Goal: Task Accomplishment & Management: Manage account settings

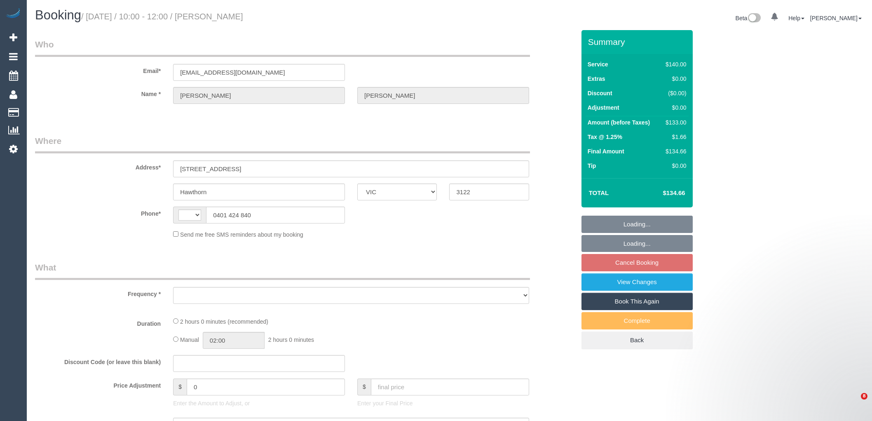
select select "VIC"
select select "string:AU"
select select "object:594"
select select "string:stripe-pm_1PgJFn2GScqysDRVNxyG2Bdd"
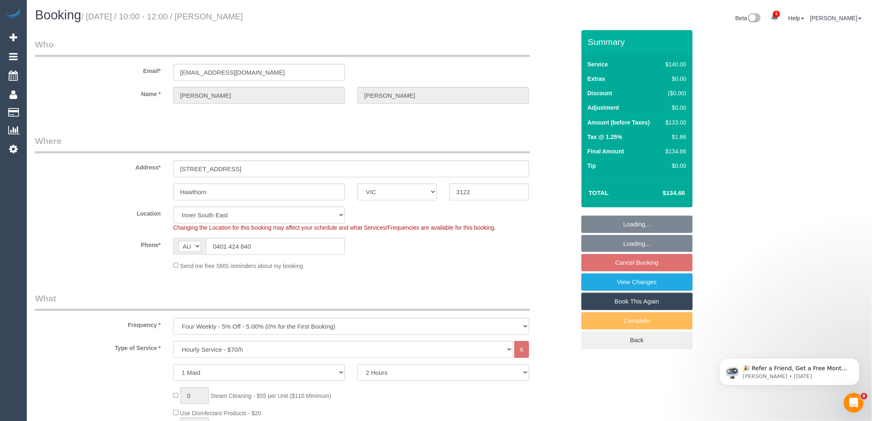
select select "spot1"
select select "number:28"
select select "number:14"
select select "number:19"
select select "number:22"
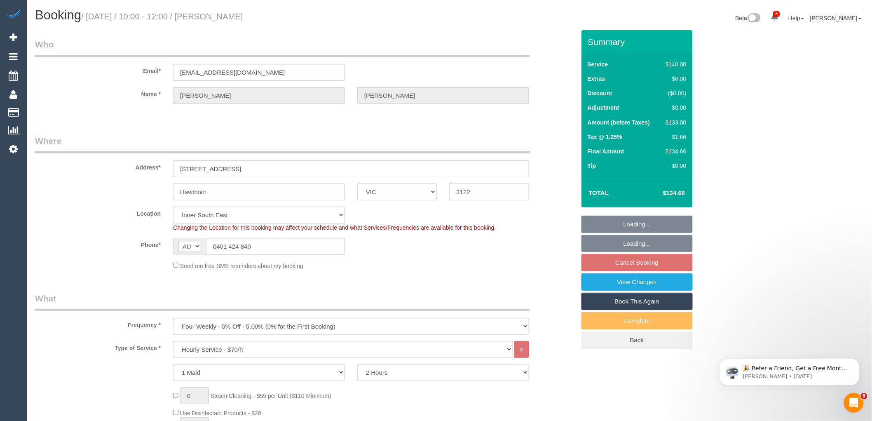
select select "number:11"
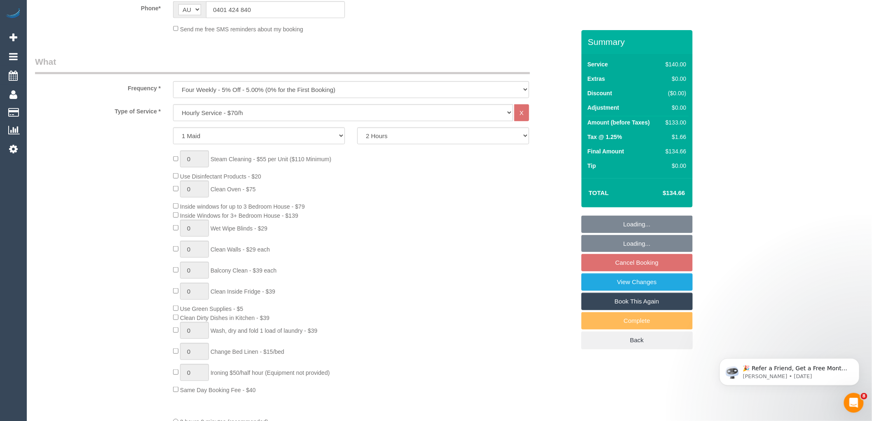
select select "object:919"
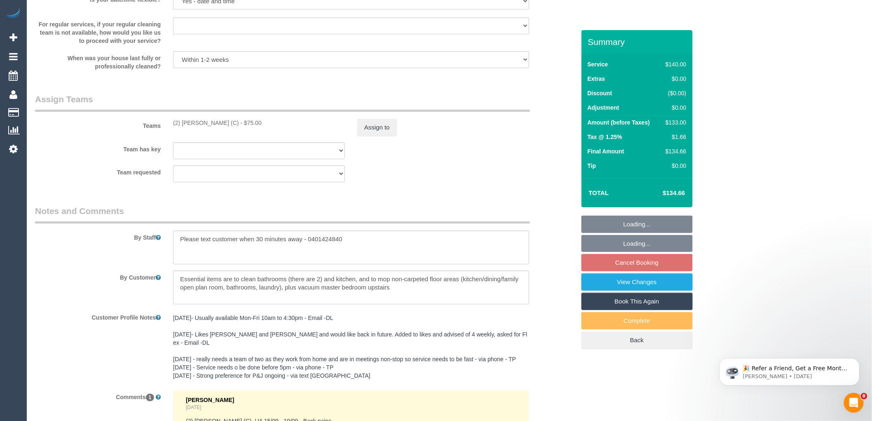
scroll to position [1267, 0]
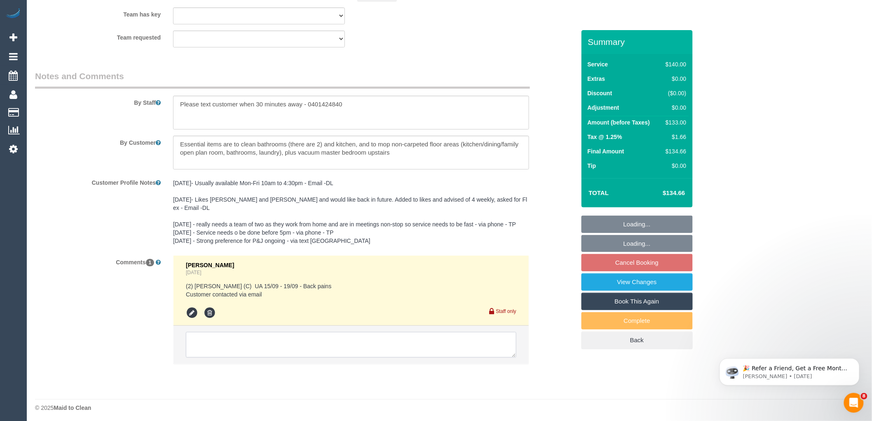
click at [298, 348] on textarea at bounding box center [351, 345] width 331 height 26
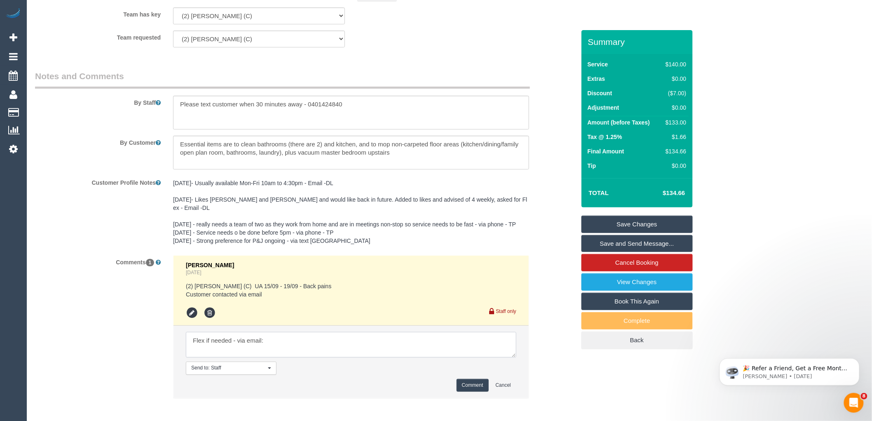
paste textarea "I would still like to have a clean next week as we have guests coming to stay a…"
type textarea "Flex if needed - via email: I would still like to have a clean next week as we …"
click at [481, 386] on button "Comment" at bounding box center [473, 385] width 32 height 13
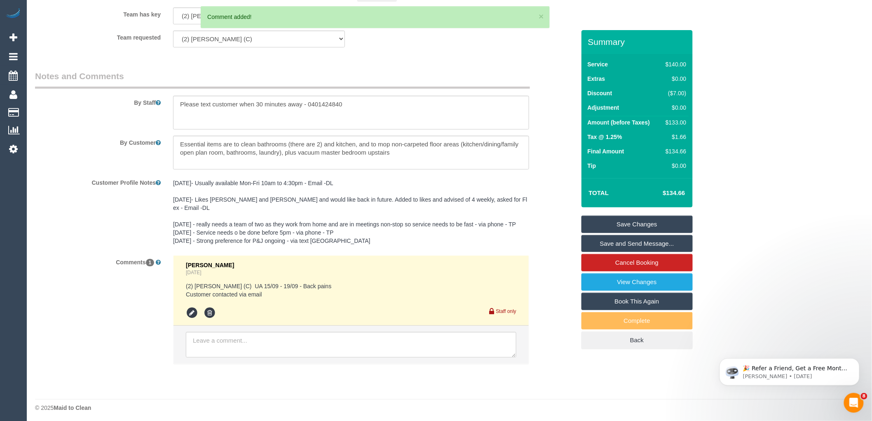
scroll to position [0, 0]
click at [672, 223] on link "Save Changes" at bounding box center [637, 224] width 111 height 17
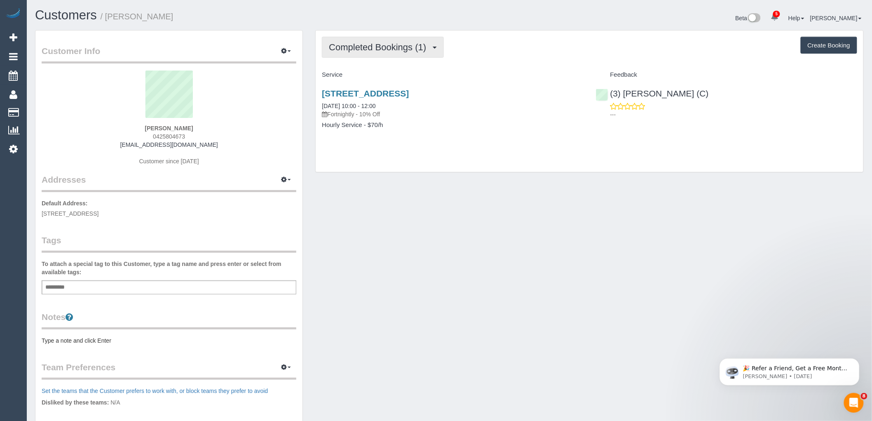
click at [376, 50] on span "Completed Bookings (1)" at bounding box center [379, 47] width 101 height 10
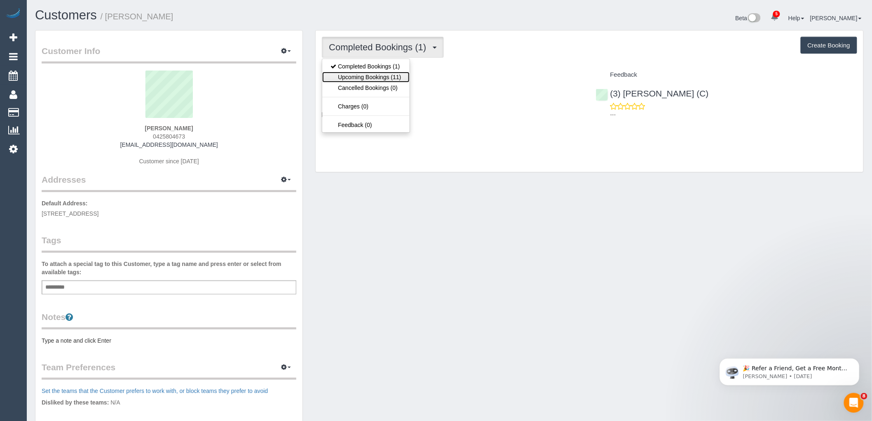
click at [382, 80] on link "Upcoming Bookings (11)" at bounding box center [365, 77] width 87 height 11
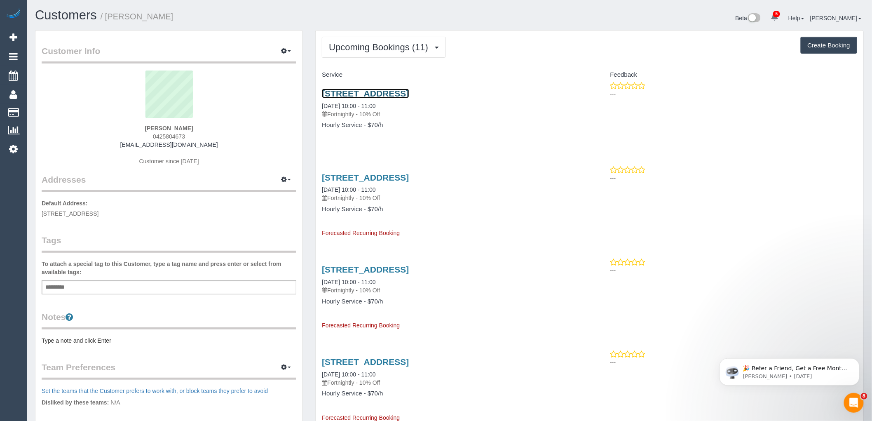
click at [397, 89] on link "24 Delfin Crescent, Greensborough, VIC 3088" at bounding box center [365, 93] width 87 height 9
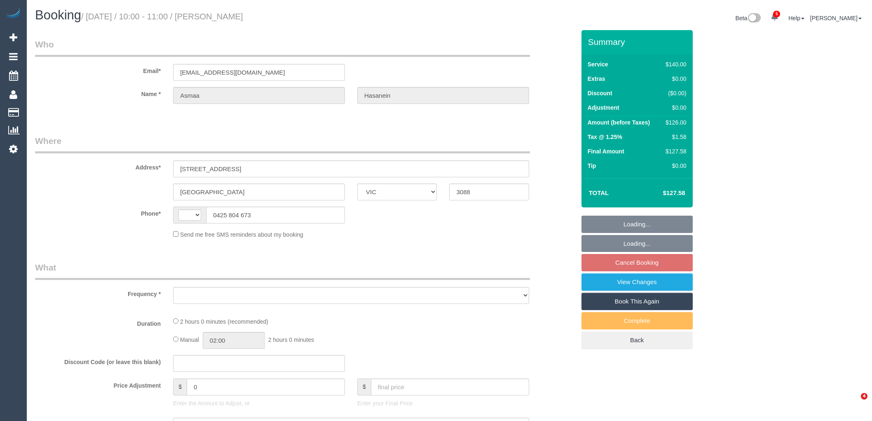
select select "VIC"
select select "string:AU"
select select "string:stripe-pm_1S636P2GScqysDRVZkZjsiP6"
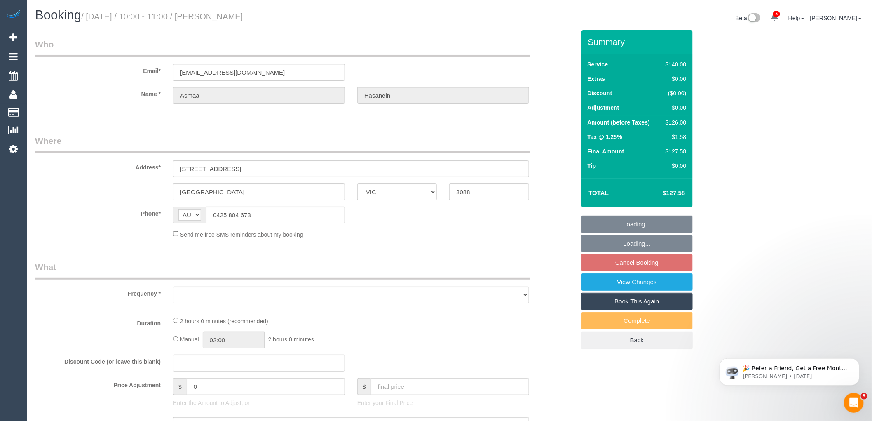
select select "object:733"
select select "number:28"
select select "number:14"
select select "number:19"
select select "number:25"
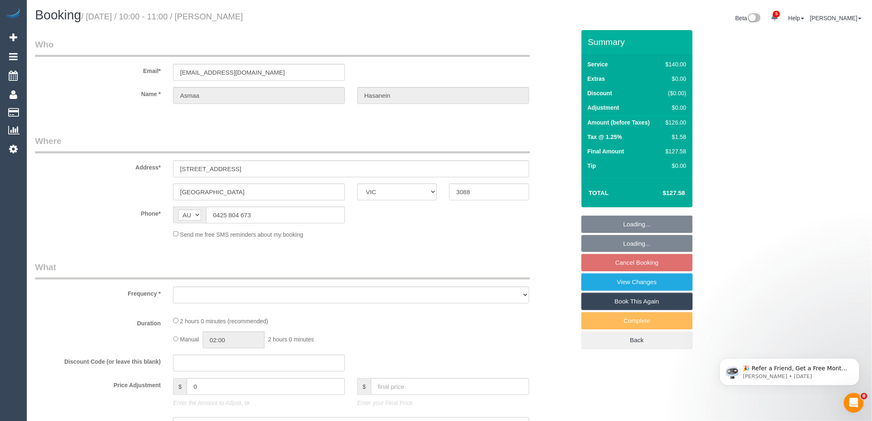
select select "number:34"
select select "number:11"
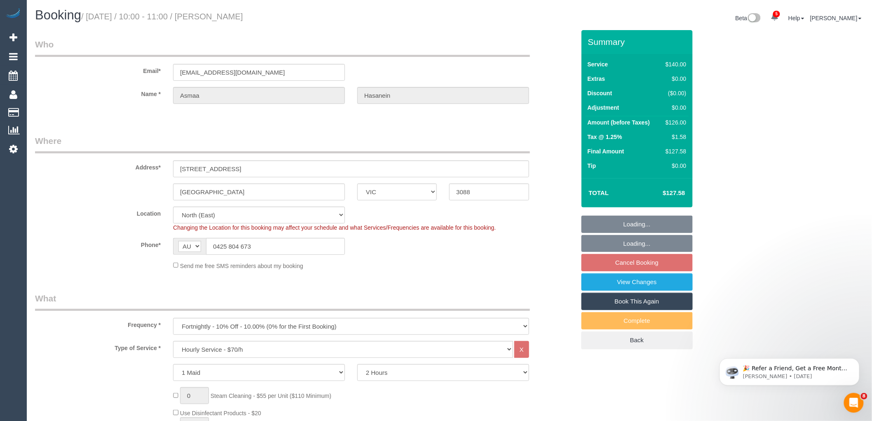
select select "object:1551"
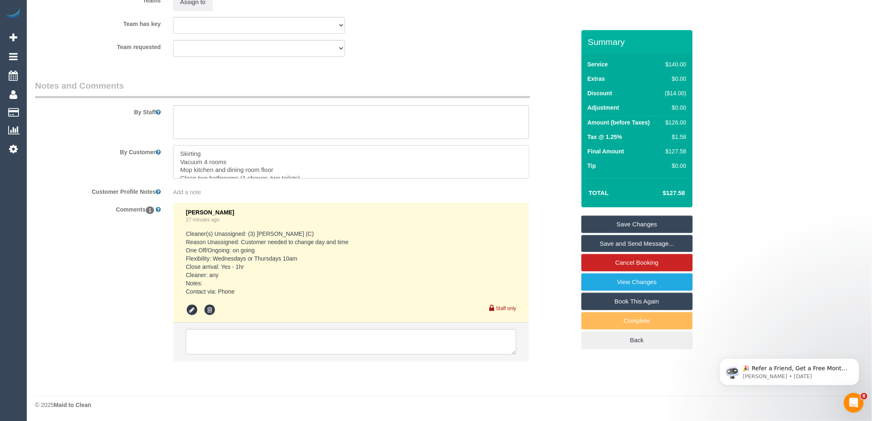
click at [178, 153] on textarea at bounding box center [351, 162] width 356 height 34
type textarea "If time if not enough for the below, please contact office: Skirting Vacuum 4 r…"
click at [640, 221] on link "Save Changes" at bounding box center [637, 224] width 111 height 17
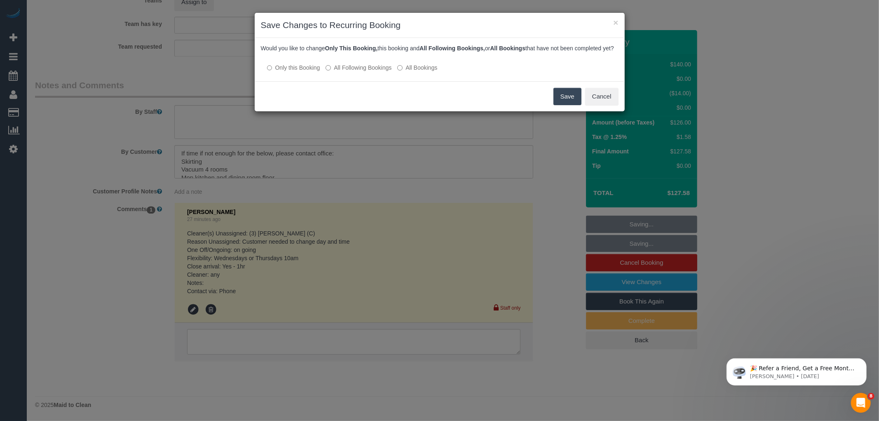
click at [335, 72] on label "All Following Bookings" at bounding box center [359, 67] width 66 height 8
click at [571, 105] on button "Save" at bounding box center [568, 96] width 28 height 17
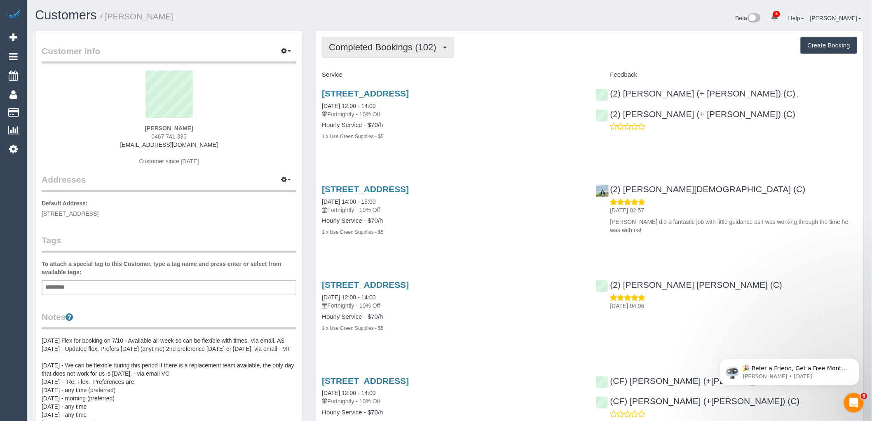
click at [385, 54] on button "Completed Bookings (102)" at bounding box center [388, 47] width 132 height 21
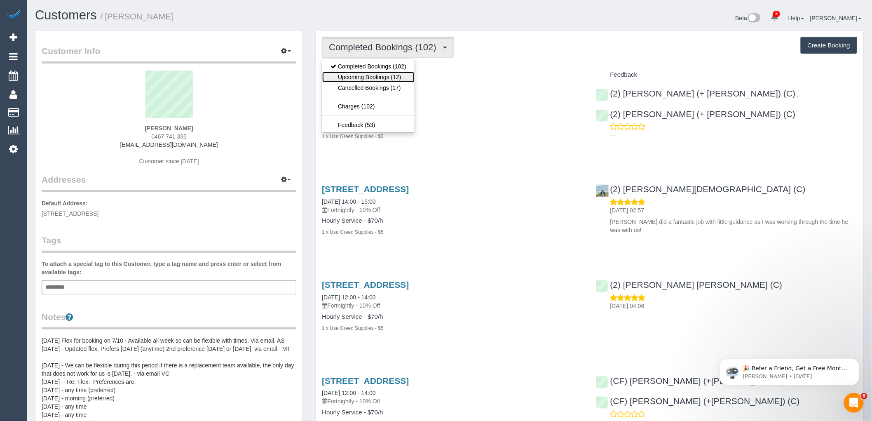
click at [386, 75] on link "Upcoming Bookings (12)" at bounding box center [368, 77] width 92 height 11
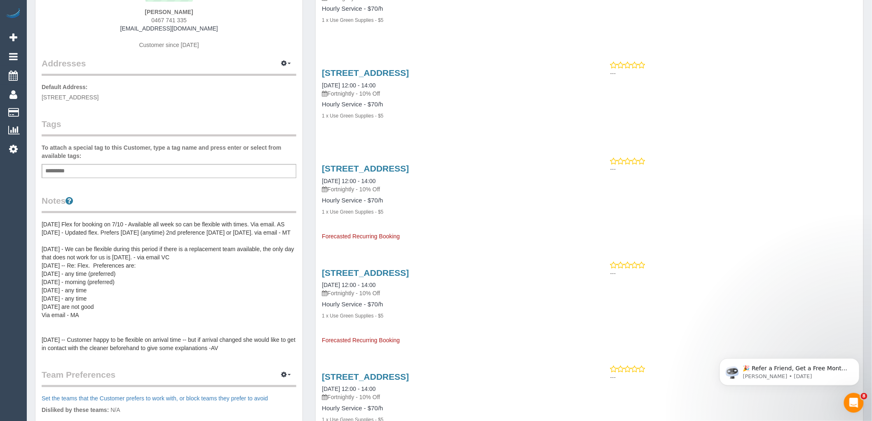
scroll to position [137, 0]
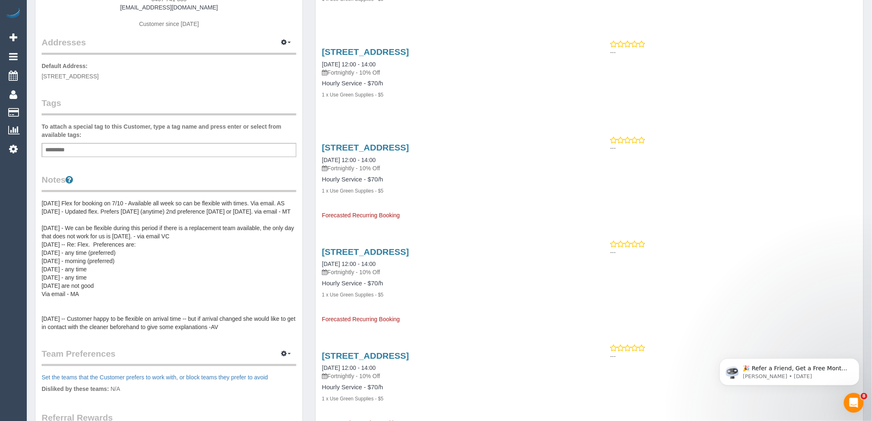
click at [92, 209] on pre "4/10/2024 Flex for booking on 7/10 - Available all week so can be flexible with…" at bounding box center [169, 265] width 255 height 132
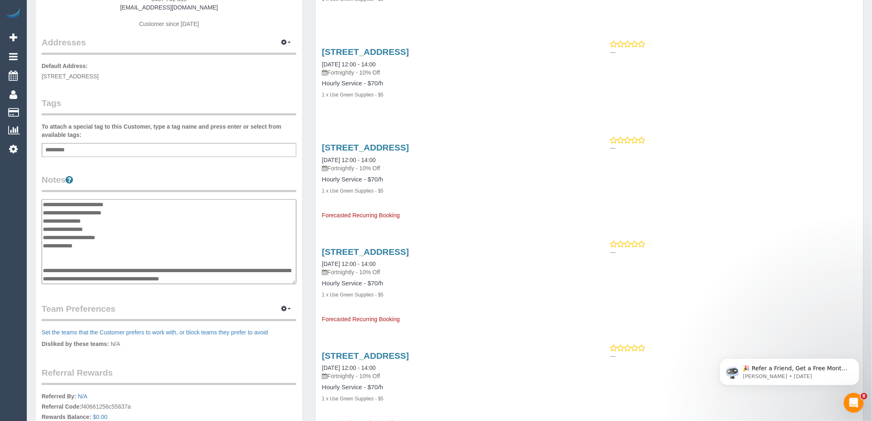
scroll to position [0, 0]
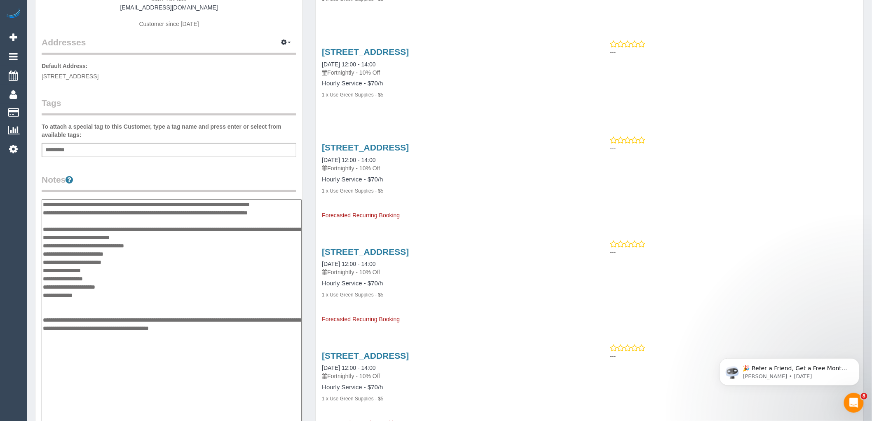
drag, startPoint x: 293, startPoint y: 281, endPoint x: 335, endPoint y: 375, distance: 103.3
click at [300, 284] on html "5 Beta Your Notifications You have 0 alerts × You have 3 to charge for 15/09/20…" at bounding box center [436, 73] width 872 height 421
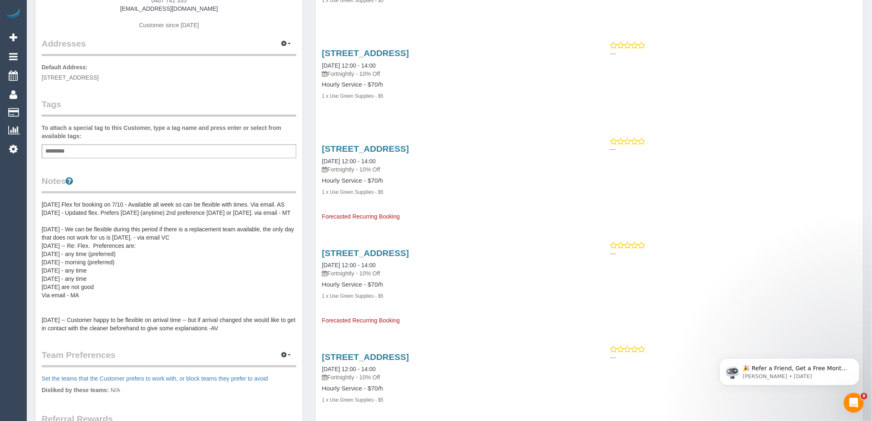
scroll to position [320, 0]
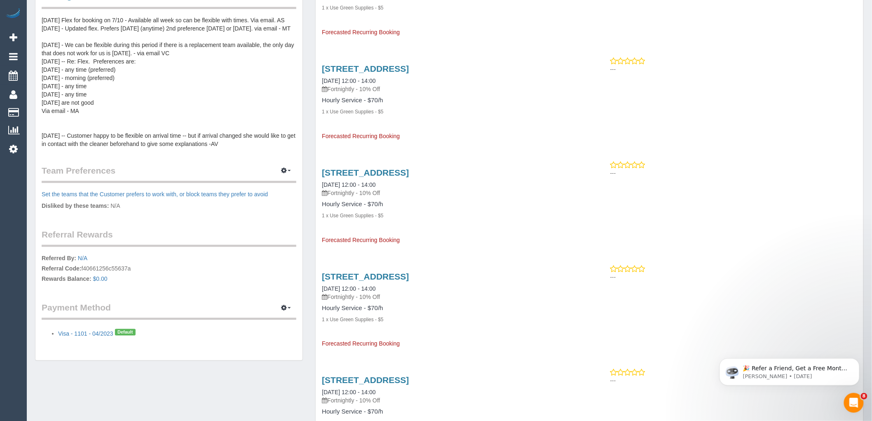
click at [138, 95] on pre "4/10/2024 Flex for booking on 7/10 - Available all week so can be flexible with…" at bounding box center [169, 82] width 255 height 132
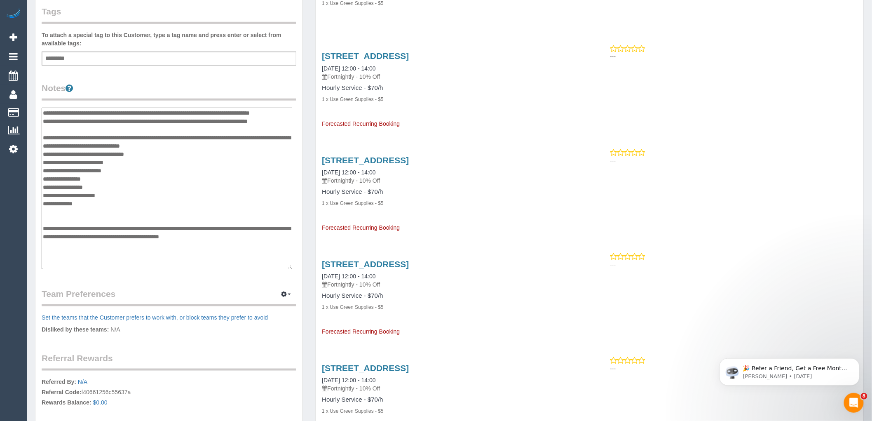
scroll to position [0, 0]
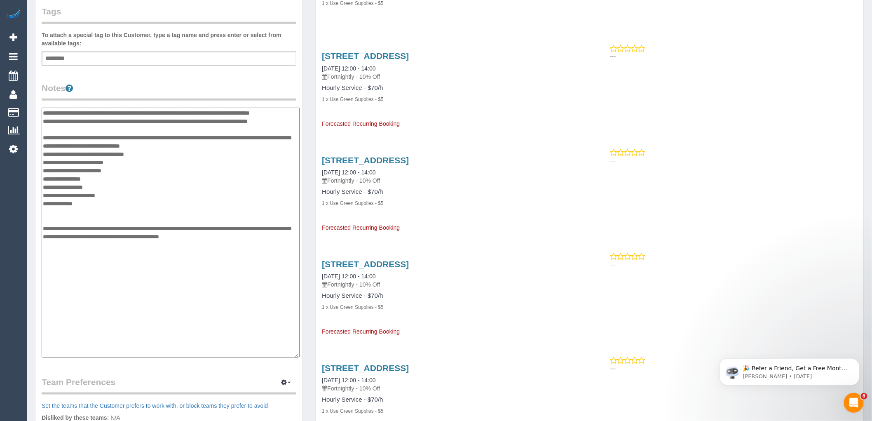
drag, startPoint x: 295, startPoint y: 190, endPoint x: 298, endPoint y: 355, distance: 165.7
click at [298, 355] on textarea "**********" at bounding box center [171, 233] width 258 height 250
click at [42, 108] on textarea "**********" at bounding box center [171, 233] width 258 height 250
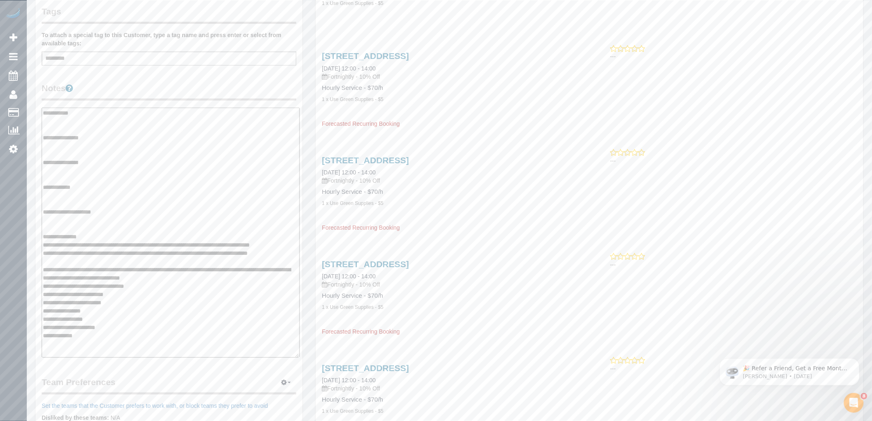
click at [94, 139] on textarea "**********" at bounding box center [171, 233] width 258 height 250
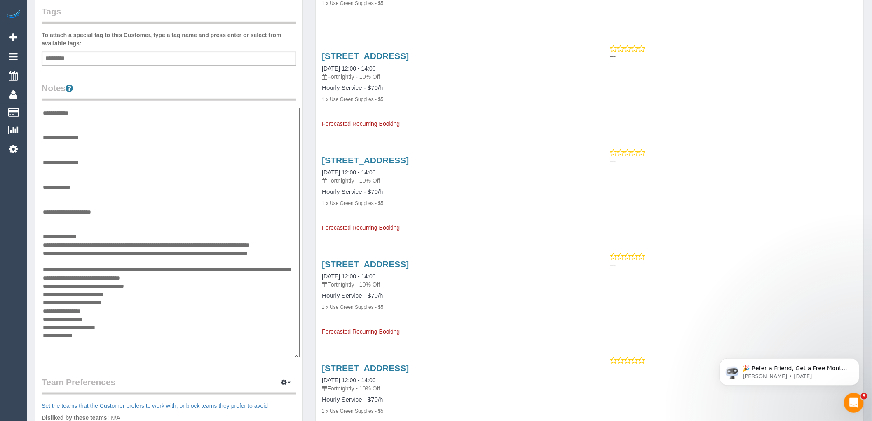
click at [110, 145] on textarea "**********" at bounding box center [171, 233] width 258 height 250
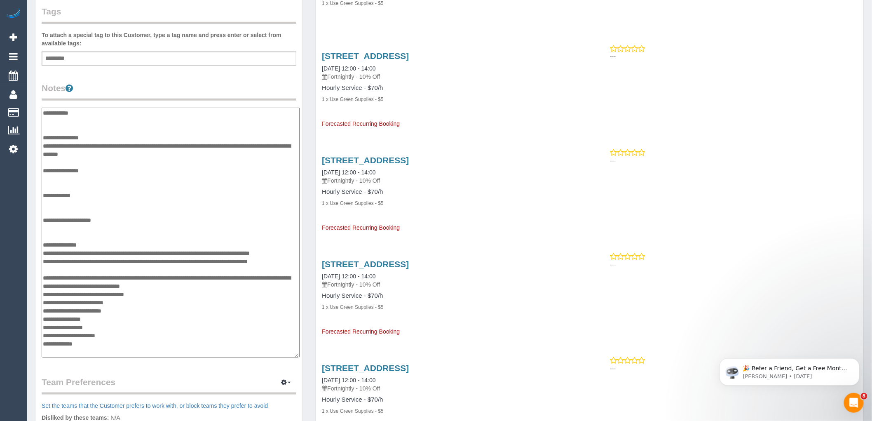
click at [54, 283] on textarea "**********" at bounding box center [171, 233] width 258 height 250
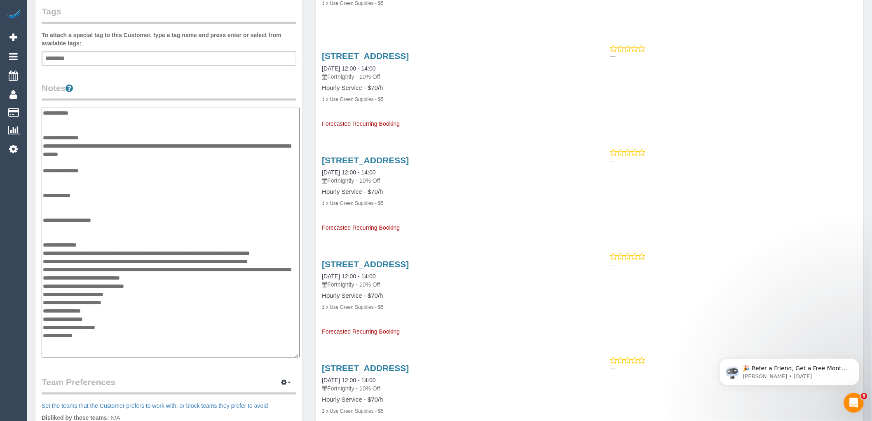
drag, startPoint x: 68, startPoint y: 331, endPoint x: 44, endPoint y: 253, distance: 81.5
click at [44, 253] on textarea "**********" at bounding box center [171, 233] width 258 height 250
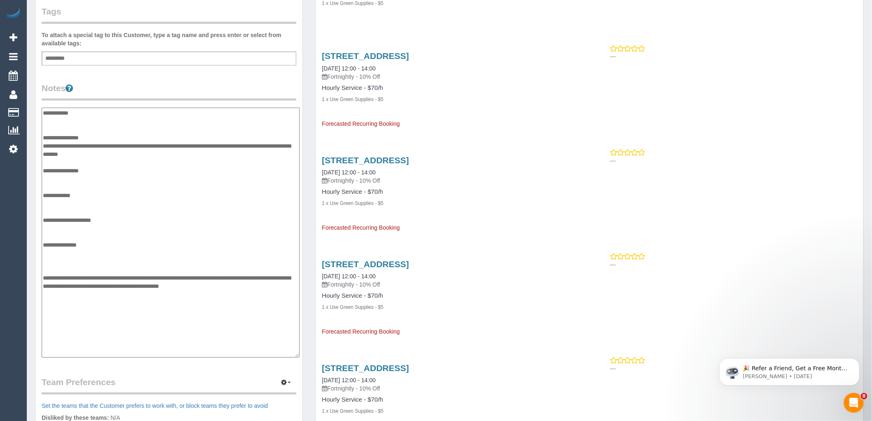
click at [68, 160] on textarea "**********" at bounding box center [171, 233] width 258 height 250
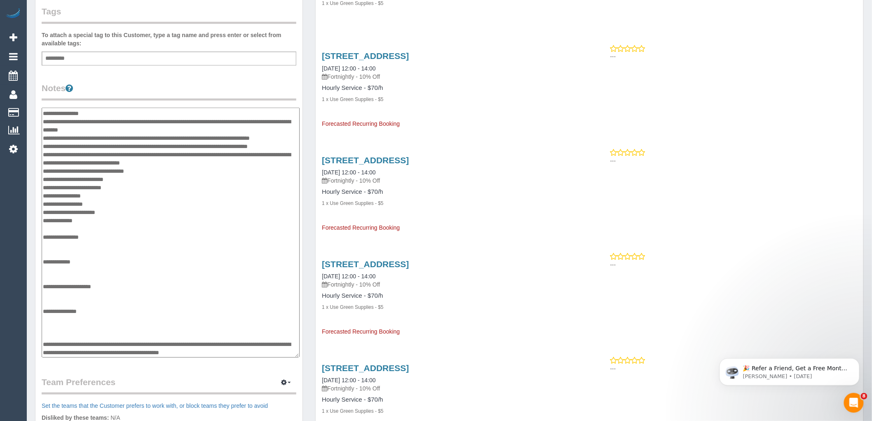
scroll to position [40, 0]
drag, startPoint x: 130, startPoint y: 350, endPoint x: 43, endPoint y: 341, distance: 87.9
click at [43, 341] on textarea "**********" at bounding box center [171, 233] width 258 height 250
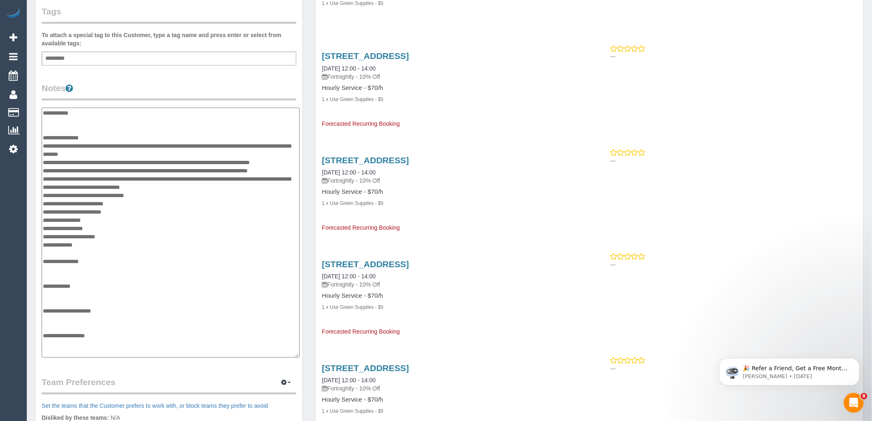
scroll to position [32, 0]
click at [87, 232] on textarea "**********" at bounding box center [171, 233] width 258 height 250
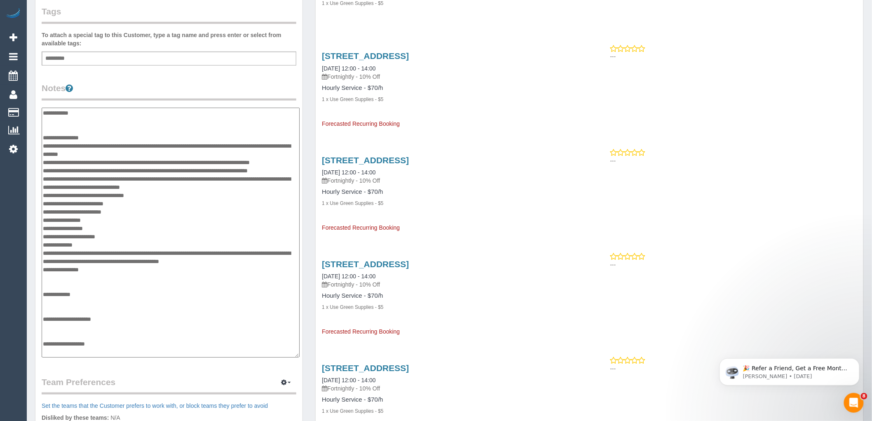
scroll to position [40, 0]
type textarea "**********"
click at [198, 80] on div "Customer Info Edit Contact Info Send Message Email Preferences Special Sales Ta…" at bounding box center [168, 187] width 267 height 771
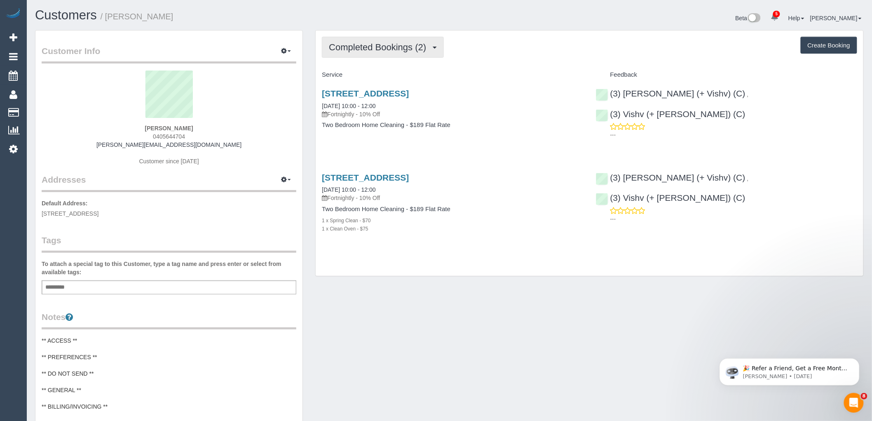
click at [362, 50] on span "Completed Bookings (2)" at bounding box center [379, 47] width 101 height 10
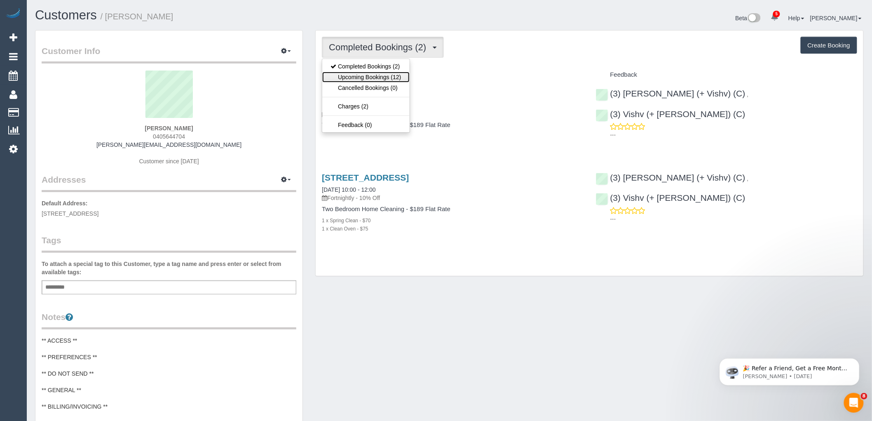
click at [374, 80] on link "Upcoming Bookings (12)" at bounding box center [365, 77] width 87 height 11
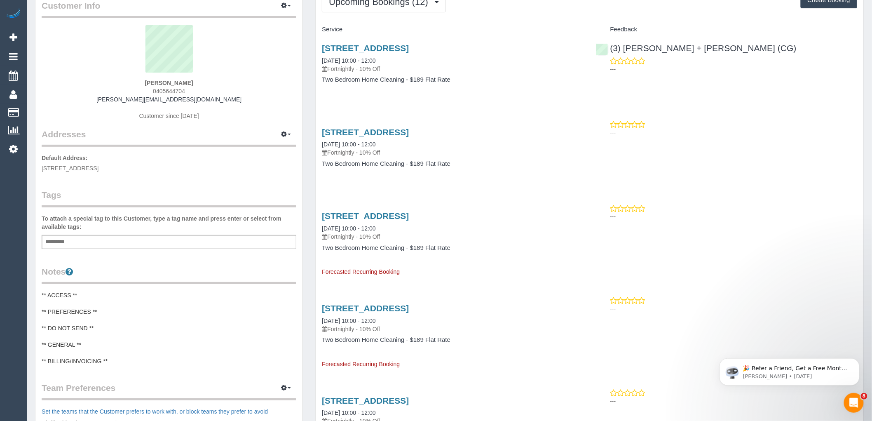
scroll to position [137, 0]
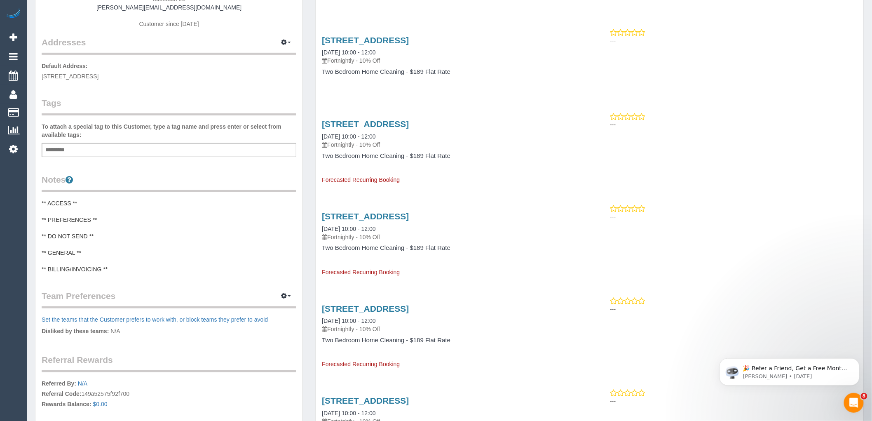
click at [101, 202] on pre "** ACCESS ** ** PREFERENCES ** ** DO NOT SEND ** ** GENERAL ** ** BILLING/INVOI…" at bounding box center [169, 236] width 255 height 74
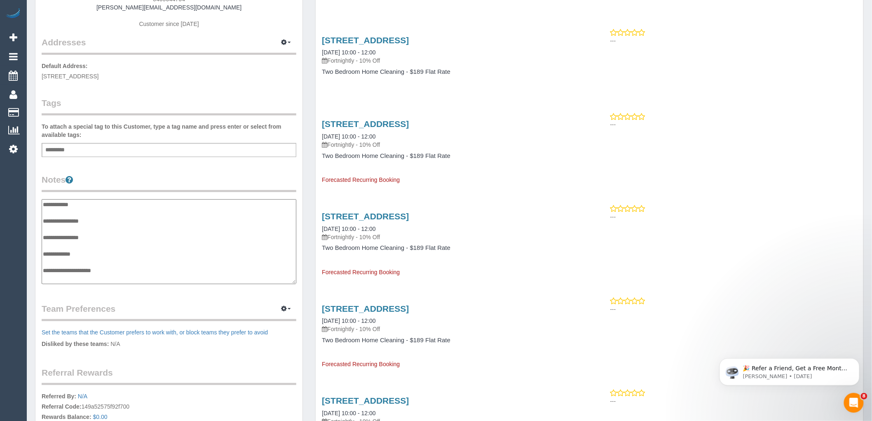
click at [101, 221] on textarea "**********" at bounding box center [169, 241] width 255 height 85
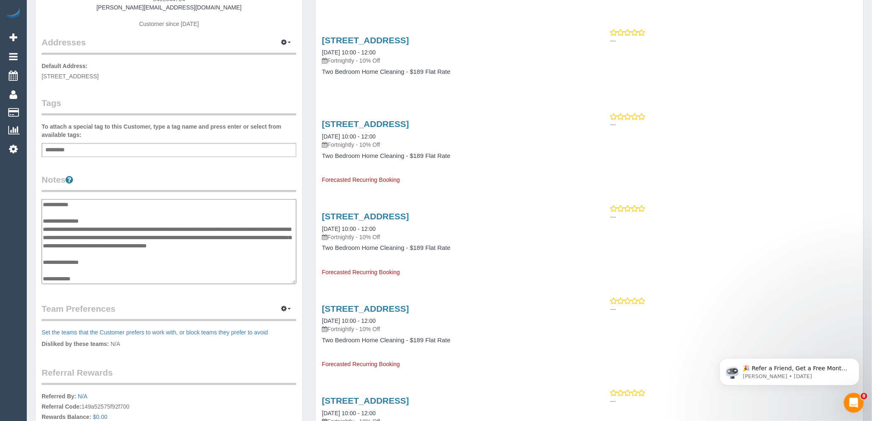
type textarea "**********"
click at [192, 186] on legend "Notes" at bounding box center [169, 183] width 255 height 19
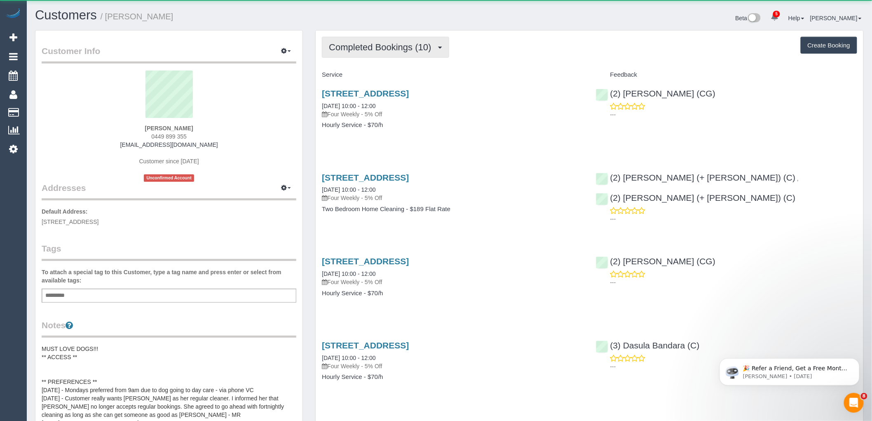
click at [405, 39] on button "Completed Bookings (10)" at bounding box center [385, 47] width 127 height 21
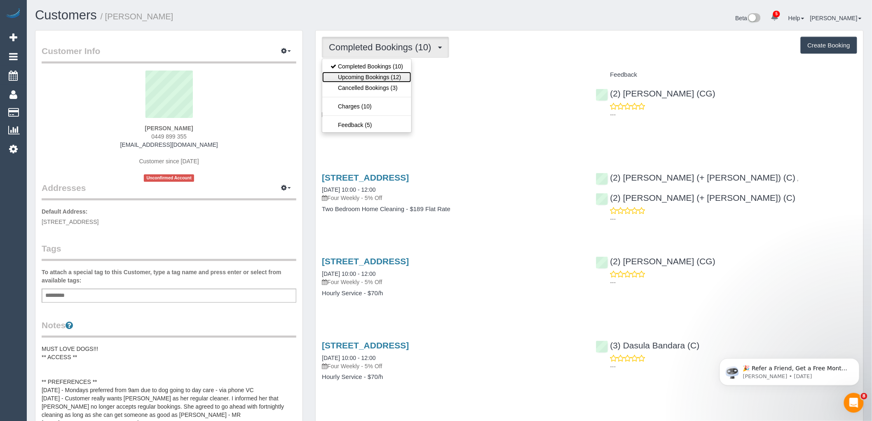
click at [399, 82] on link "Upcoming Bookings (12)" at bounding box center [366, 77] width 89 height 11
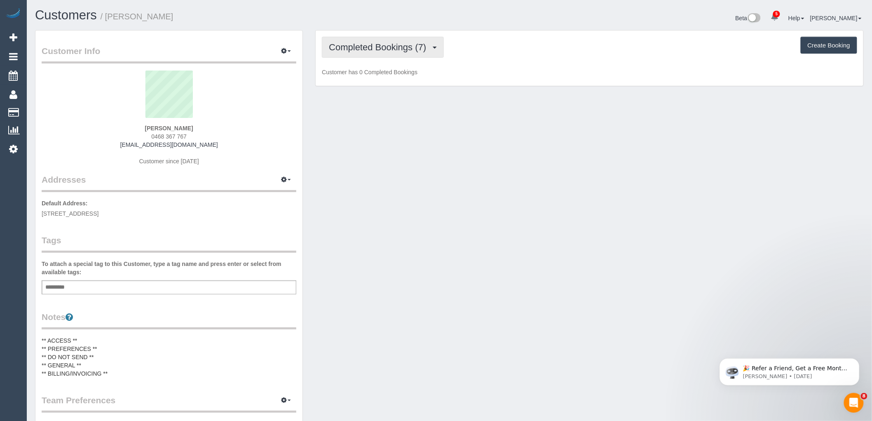
click at [370, 48] on span "Completed Bookings (7)" at bounding box center [379, 47] width 101 height 10
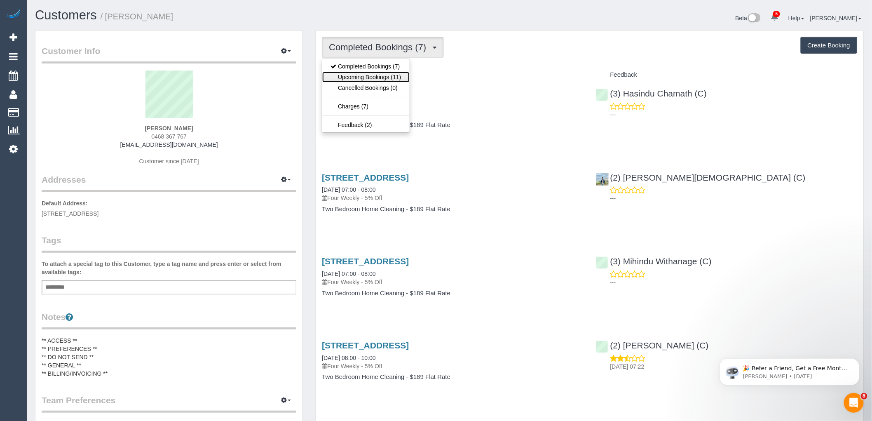
click at [394, 77] on link "Upcoming Bookings (11)" at bounding box center [365, 77] width 87 height 11
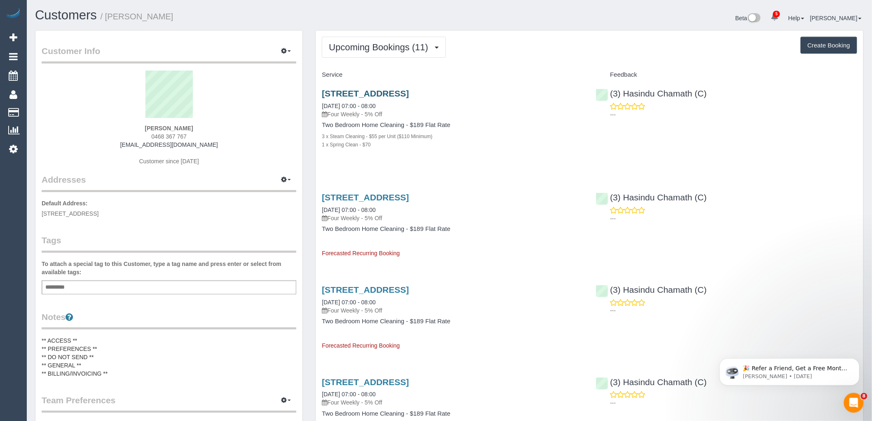
drag, startPoint x: 443, startPoint y: 92, endPoint x: 322, endPoint y: 93, distance: 120.8
click at [322, 93] on h3 "[STREET_ADDRESS]" at bounding box center [452, 93] width 261 height 9
copy link "[STREET_ADDRESS]"
click at [470, 134] on div "3 x Steam Cleaning - $55 per Unit ($110 Minimum)" at bounding box center [452, 136] width 261 height 8
click at [410, 44] on span "Upcoming Bookings (11)" at bounding box center [380, 47] width 103 height 10
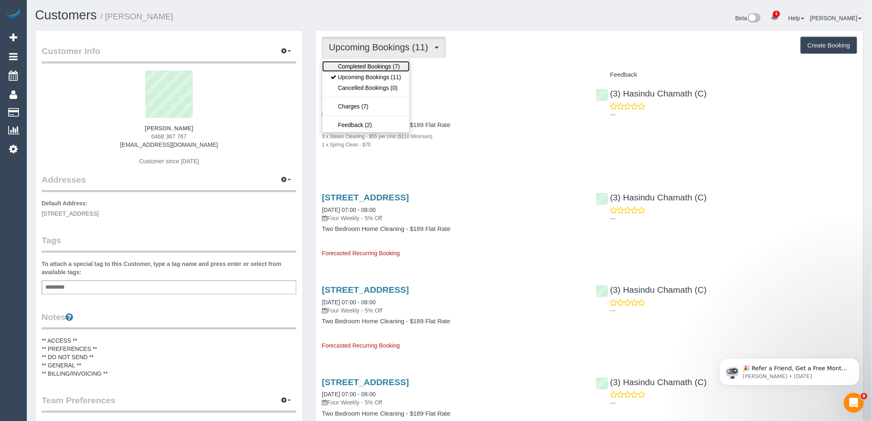
click at [397, 70] on link "Completed Bookings (7)" at bounding box center [365, 66] width 87 height 11
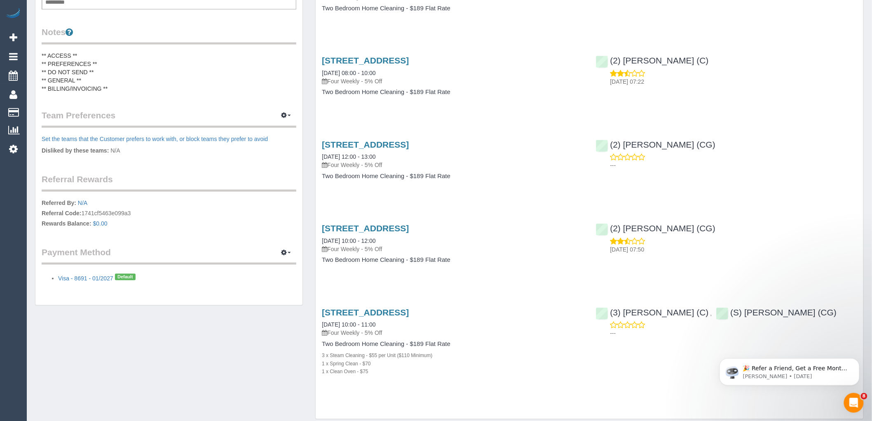
scroll to position [320, 0]
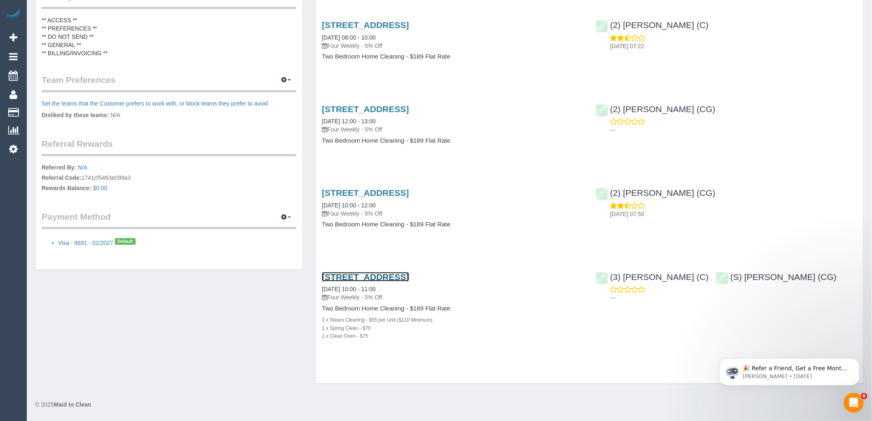
click at [409, 278] on link "[STREET_ADDRESS]" at bounding box center [365, 276] width 87 height 9
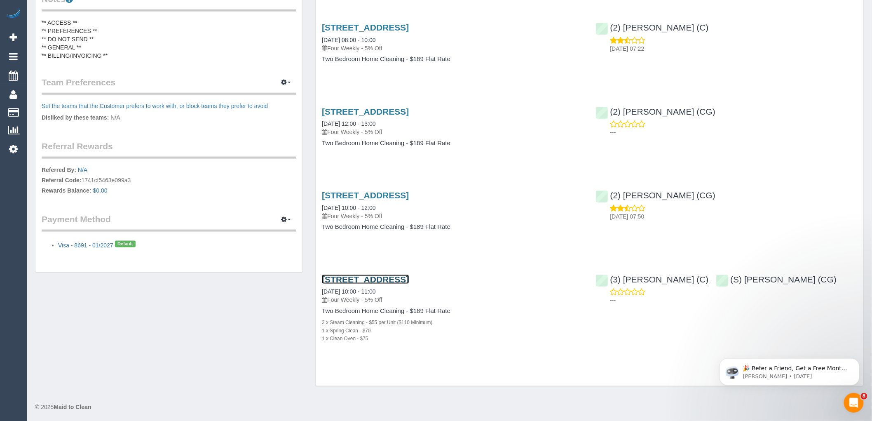
scroll to position [0, 0]
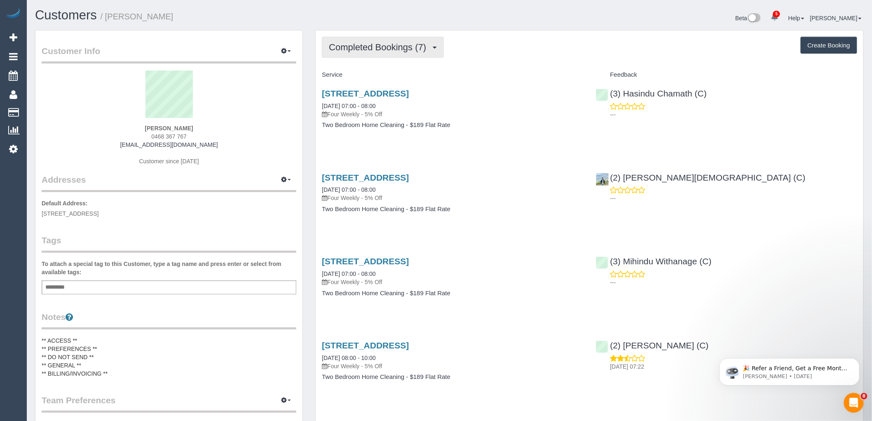
click at [385, 50] on span "Completed Bookings (7)" at bounding box center [379, 47] width 101 height 10
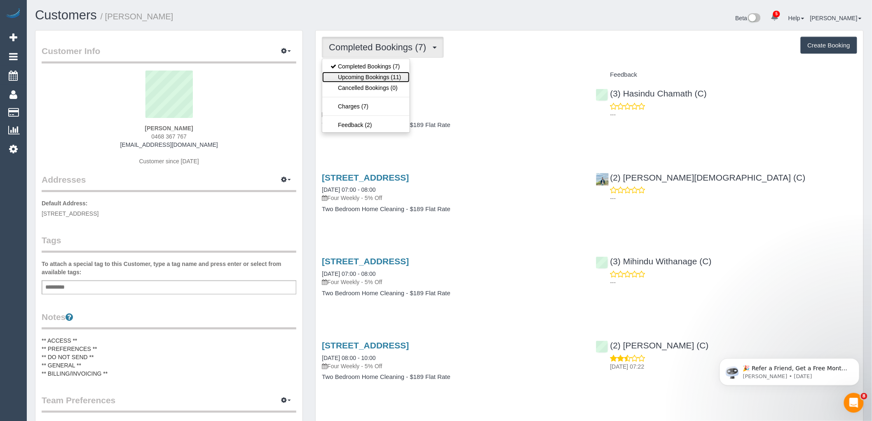
click at [383, 81] on link "Upcoming Bookings (11)" at bounding box center [365, 77] width 87 height 11
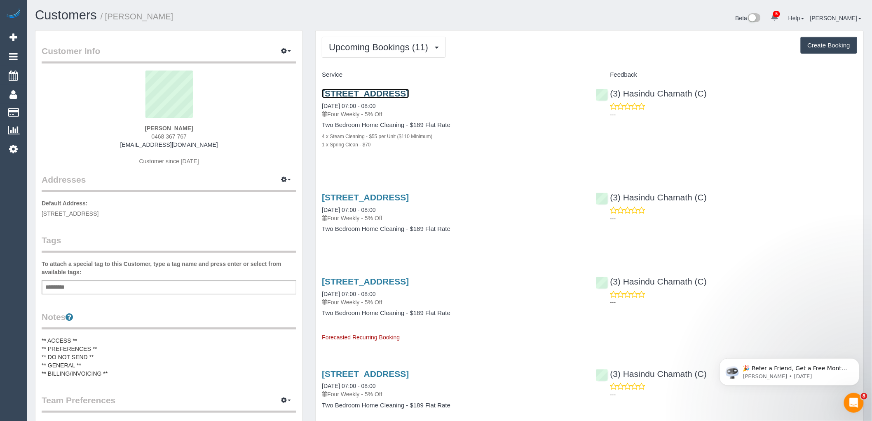
click at [388, 92] on link "[STREET_ADDRESS]" at bounding box center [365, 93] width 87 height 9
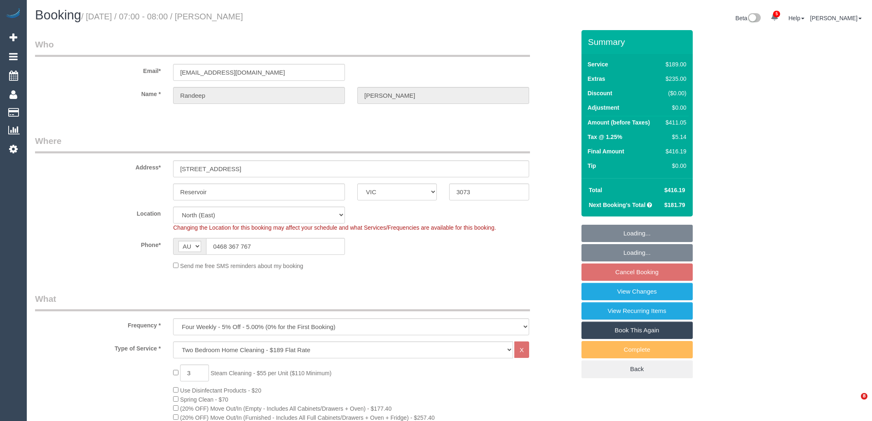
select select "VIC"
select select "number:27"
select select "number:14"
select select "number:19"
select select "number:23"
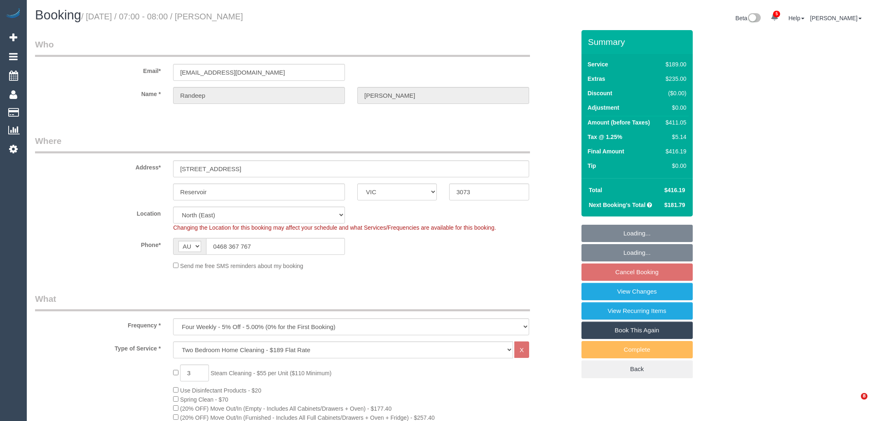
select select "number:35"
select select "number:26"
select select "object:1498"
select select "spot1"
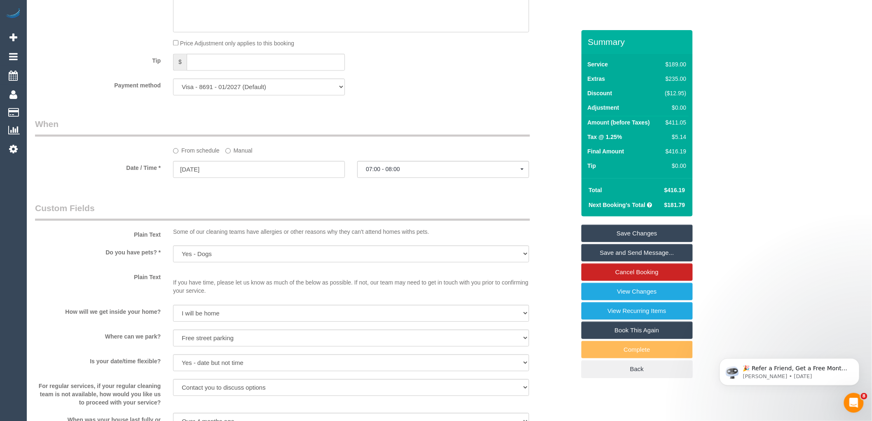
scroll to position [1190, 0]
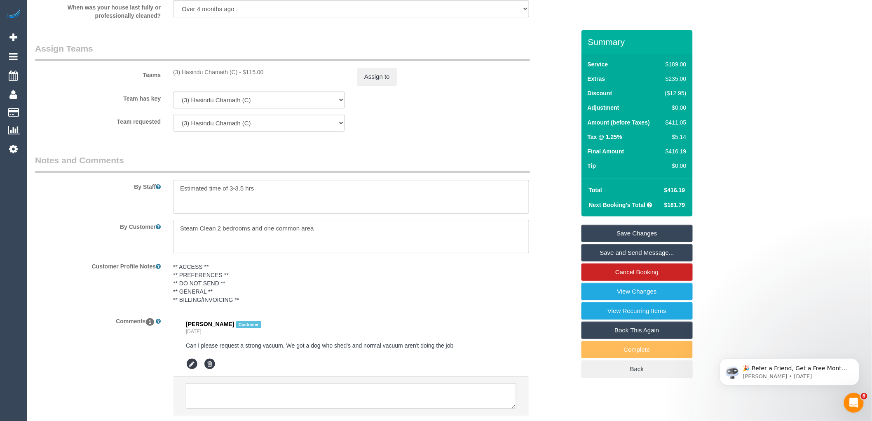
click at [324, 236] on textarea at bounding box center [351, 237] width 356 height 34
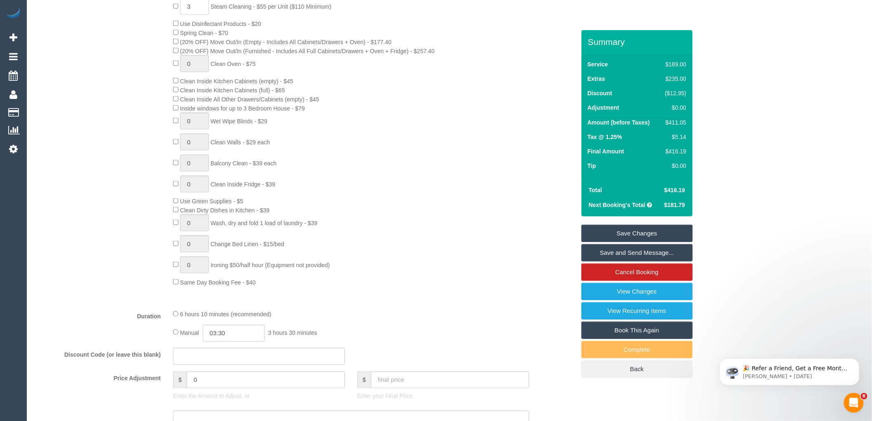
scroll to position [0, 0]
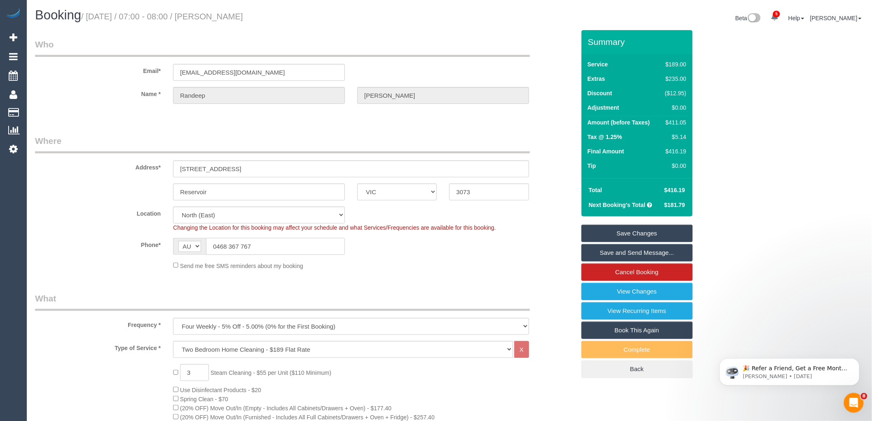
drag, startPoint x: 188, startPoint y: 246, endPoint x: 118, endPoint y: 247, distance: 69.3
click at [118, 246] on div "Phone* AF AL DZ AD AO AI AQ AG AR AM AW AU AT AZ BS BH BD BB BY BE BZ BJ BM BT …" at bounding box center [305, 246] width 553 height 17
click at [657, 294] on link "View Changes" at bounding box center [637, 291] width 111 height 17
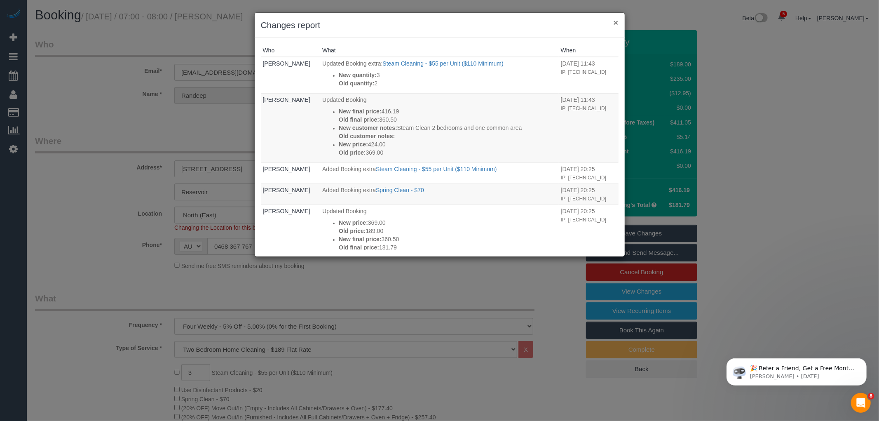
click at [613, 22] on button "×" at bounding box center [615, 22] width 5 height 9
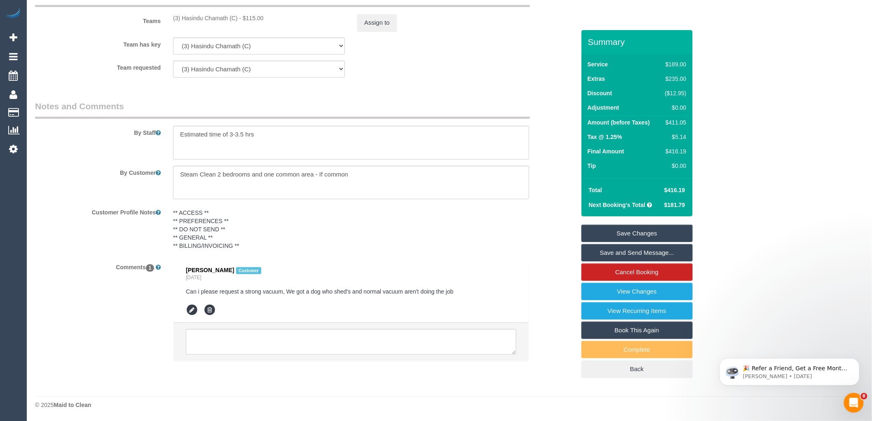
scroll to position [1254, 0]
click at [364, 176] on textarea at bounding box center [351, 183] width 356 height 34
drag, startPoint x: 362, startPoint y: 178, endPoint x: 320, endPoint y: 172, distance: 42.4
click at [320, 172] on textarea at bounding box center [351, 183] width 356 height 34
type textarea "Steam Clean 2 bedrooms and one common area -"
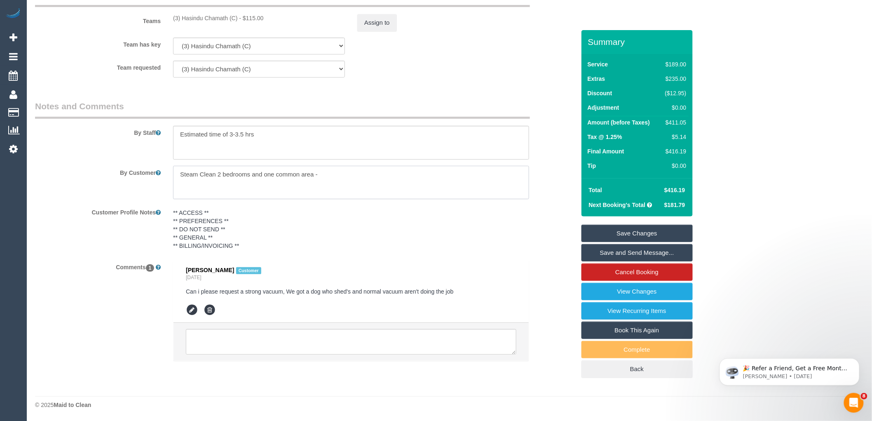
drag, startPoint x: 334, startPoint y: 175, endPoint x: 181, endPoint y: 173, distance: 152.5
click at [181, 173] on textarea at bounding box center [351, 183] width 356 height 34
click at [323, 179] on textarea at bounding box center [351, 183] width 356 height 34
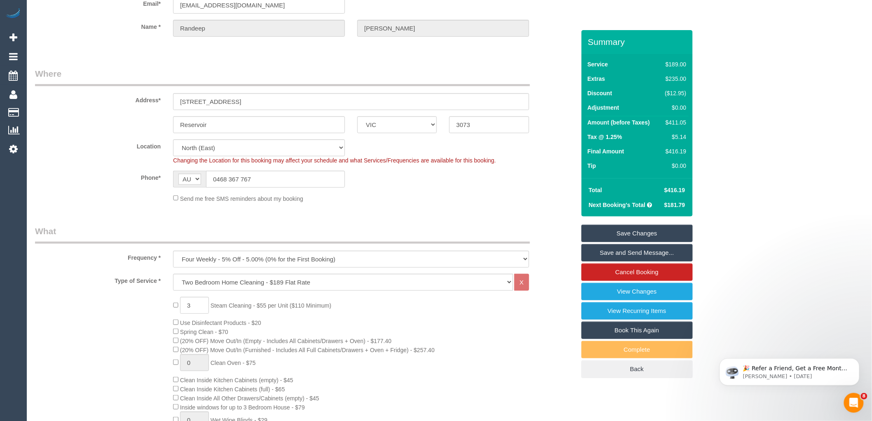
scroll to position [183, 0]
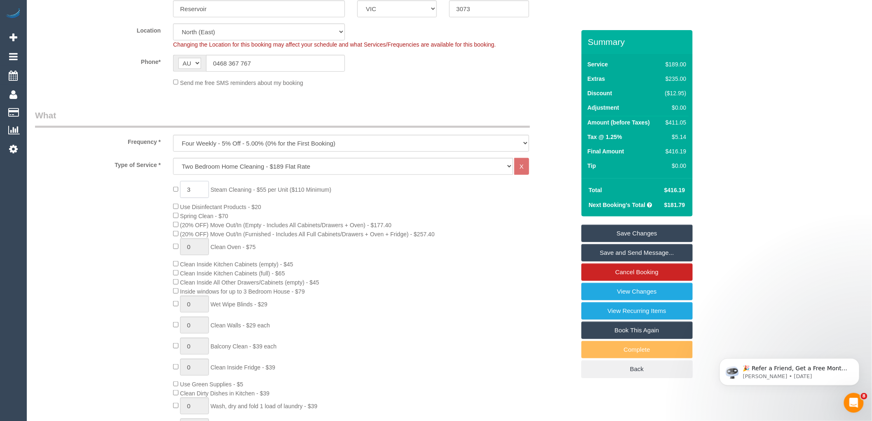
click at [200, 192] on input "3" at bounding box center [194, 189] width 29 height 17
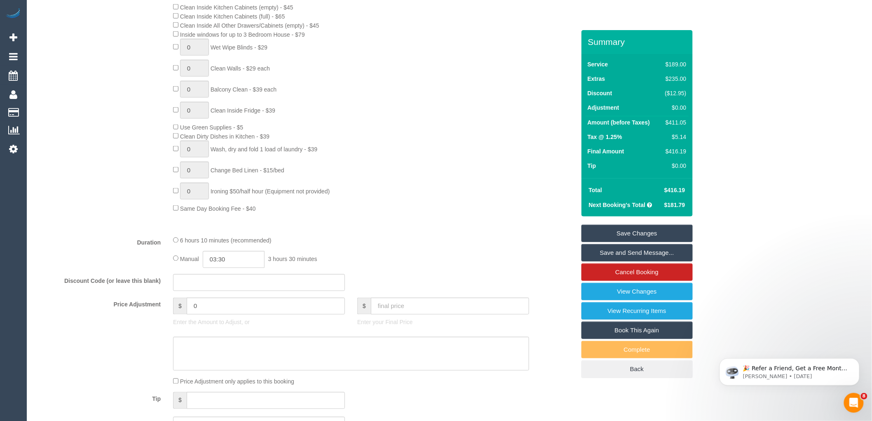
scroll to position [458, 0]
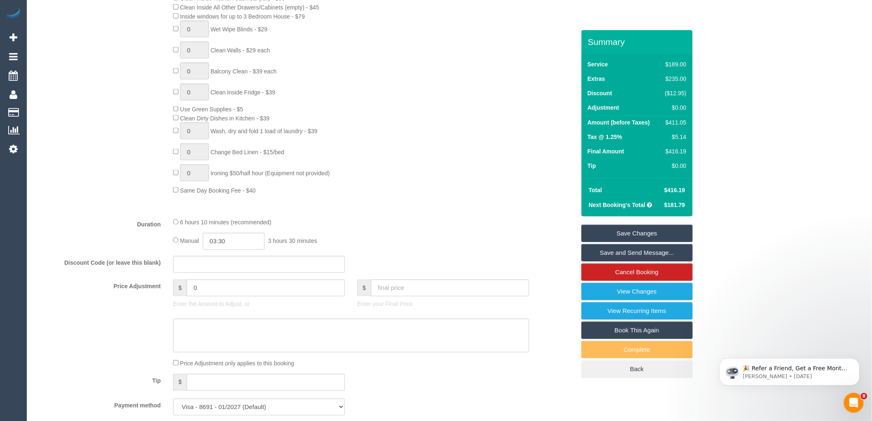
type input "4"
click at [202, 295] on input "0" at bounding box center [266, 287] width 158 height 17
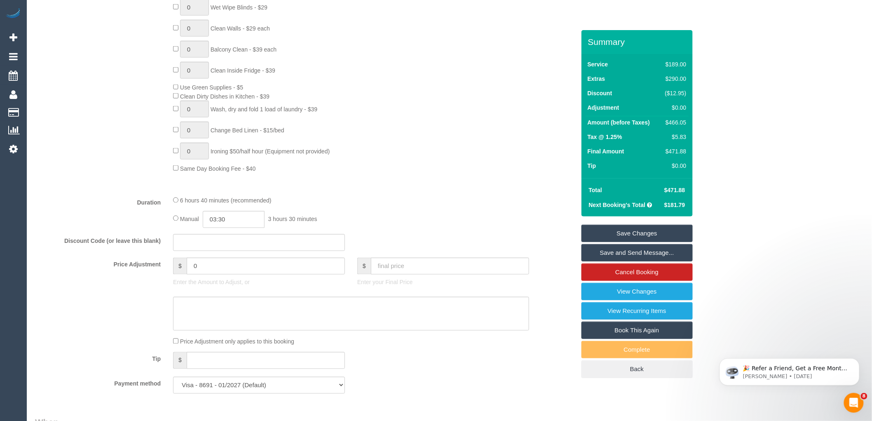
scroll to position [595, 0]
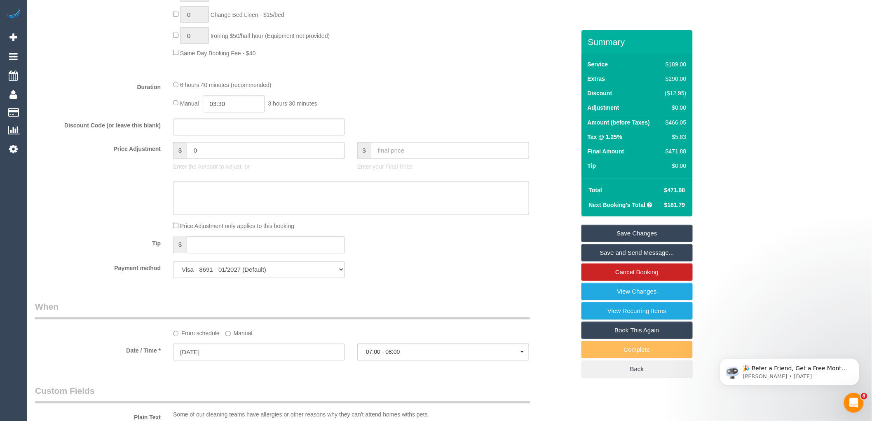
click at [221, 155] on input "0" at bounding box center [266, 150] width 158 height 17
type input "0"
type input "27.5"
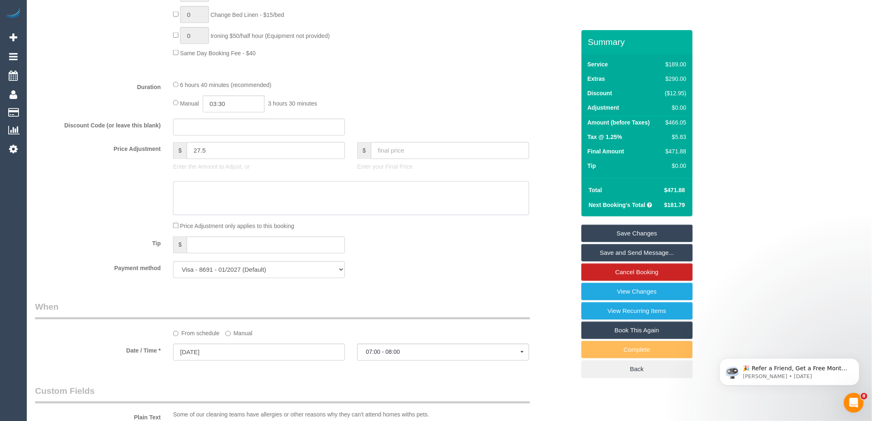
click at [238, 199] on textarea at bounding box center [351, 198] width 356 height 34
type textarea "$27.5 for stairs - VC"
click at [454, 255] on div "Tip $" at bounding box center [305, 246] width 553 height 19
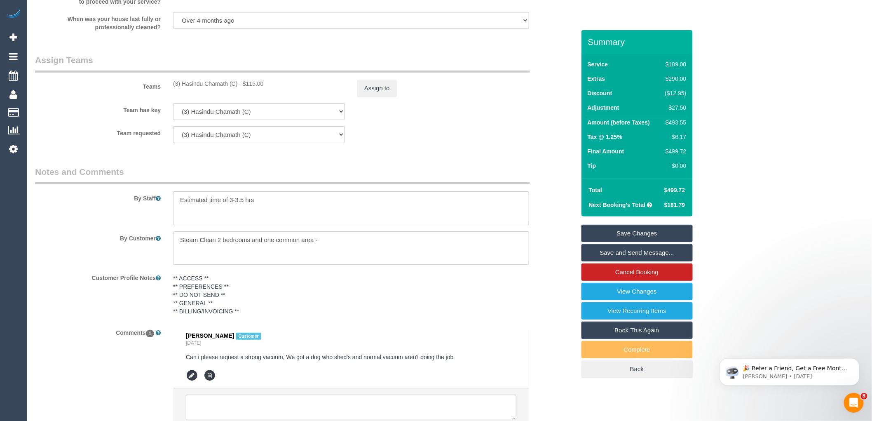
scroll to position [1254, 0]
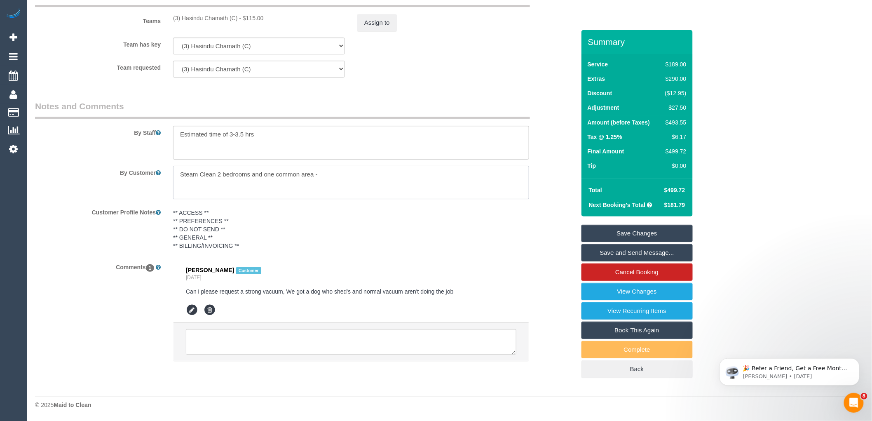
click at [343, 181] on textarea at bounding box center [351, 183] width 356 height 34
click at [215, 174] on textarea at bounding box center [351, 183] width 356 height 34
click at [282, 175] on textarea at bounding box center [351, 183] width 356 height 34
click at [339, 171] on textarea at bounding box center [351, 183] width 356 height 34
type textarea "Steam Cleaning of 2 bedrooms, one common area and single flight of stairs."
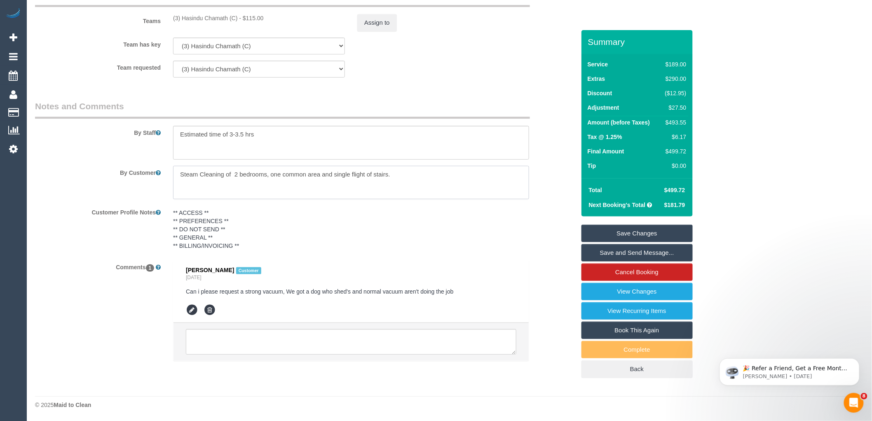
drag, startPoint x: 333, startPoint y: 185, endPoint x: 161, endPoint y: 186, distance: 172.3
click at [161, 186] on div "By Customer" at bounding box center [305, 183] width 553 height 34
click at [289, 134] on textarea at bounding box center [351, 143] width 356 height 34
paste textarea "Steam Cleaning of 2 bedrooms, one common area and single flight of stairs."
type textarea "Estimated time of 3-3.5 hrs. Steam Cleaning of 2 bedrooms, one common area and …"
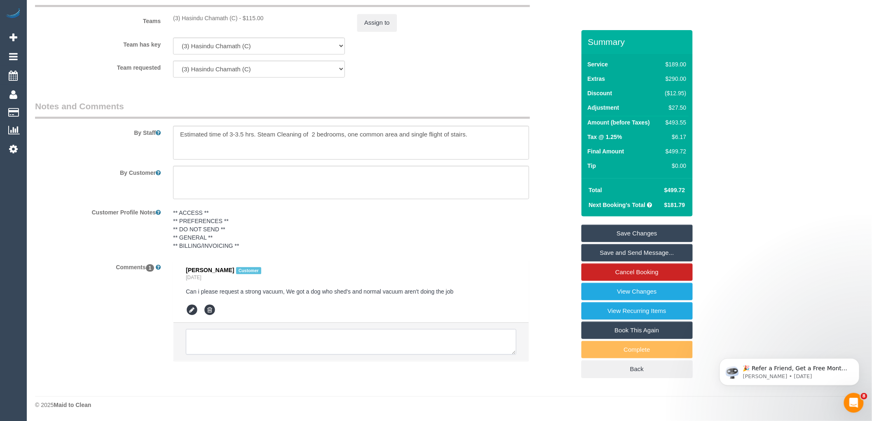
click at [252, 335] on textarea at bounding box center [351, 342] width 331 height 26
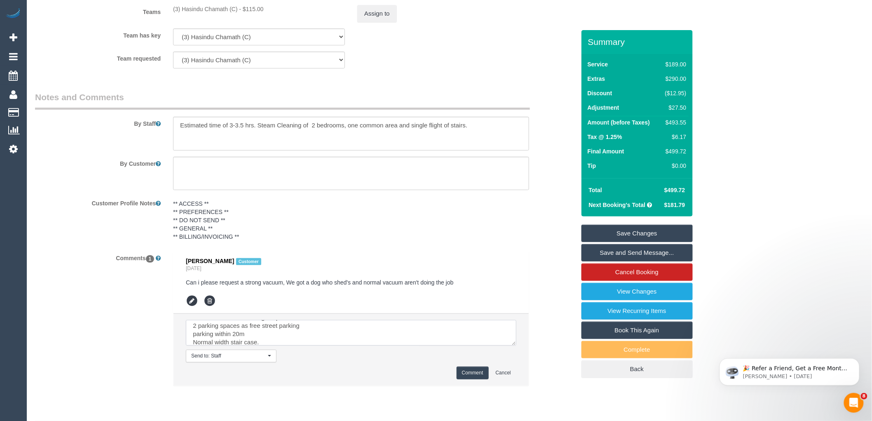
scroll to position [19, 0]
type textarea "Confirmed steam cleaning via phone 2 parking spaces as free street parking park…"
click at [466, 377] on button "Comment" at bounding box center [473, 372] width 32 height 13
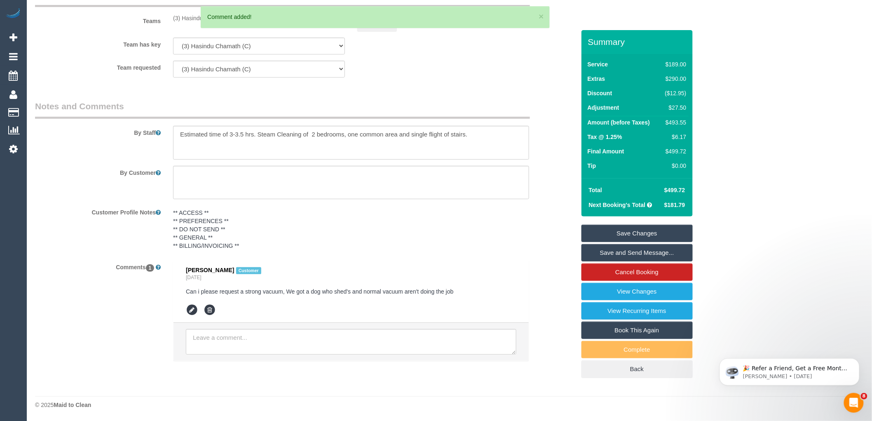
scroll to position [0, 0]
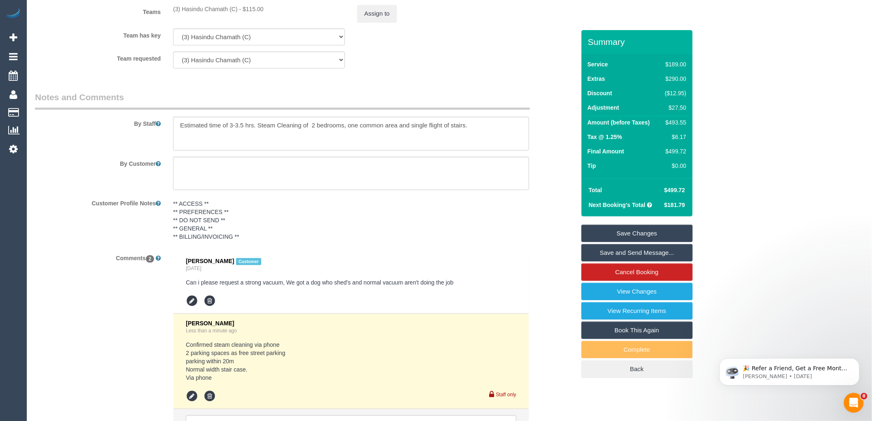
click at [656, 233] on link "Save Changes" at bounding box center [637, 233] width 111 height 17
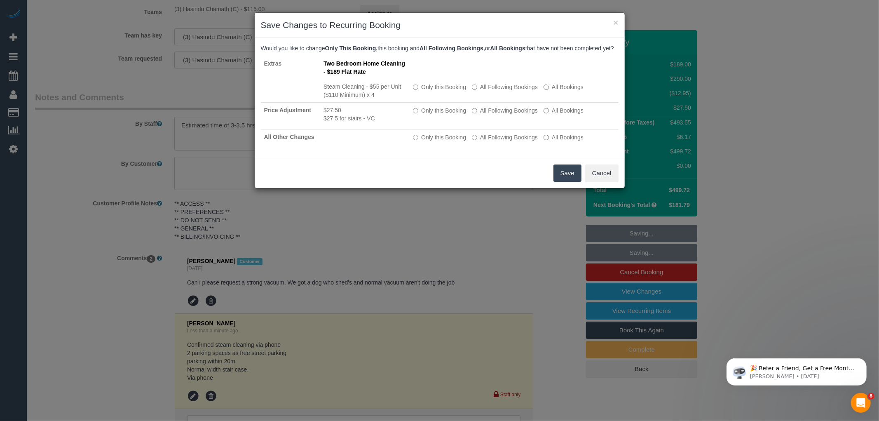
click at [570, 182] on button "Save" at bounding box center [568, 172] width 28 height 17
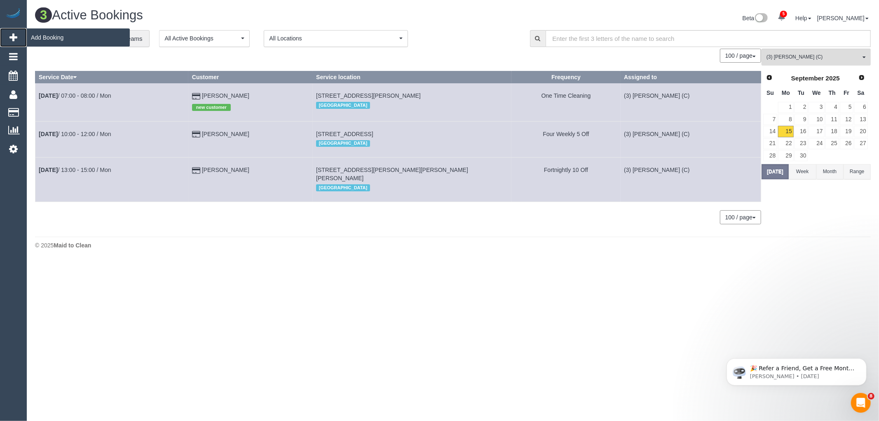
drag, startPoint x: 14, startPoint y: 35, endPoint x: 27, endPoint y: 35, distance: 12.8
click at [14, 35] on icon at bounding box center [13, 38] width 8 height 10
click at [50, 35] on span "Add Booking" at bounding box center [78, 37] width 103 height 19
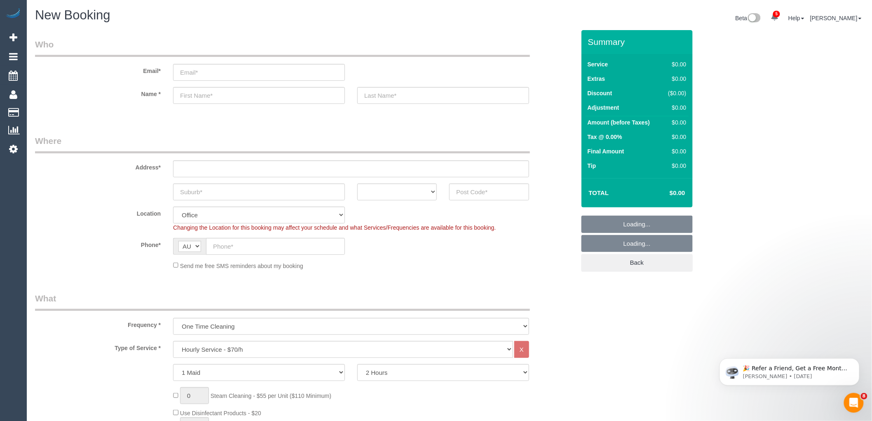
select select "object:4747"
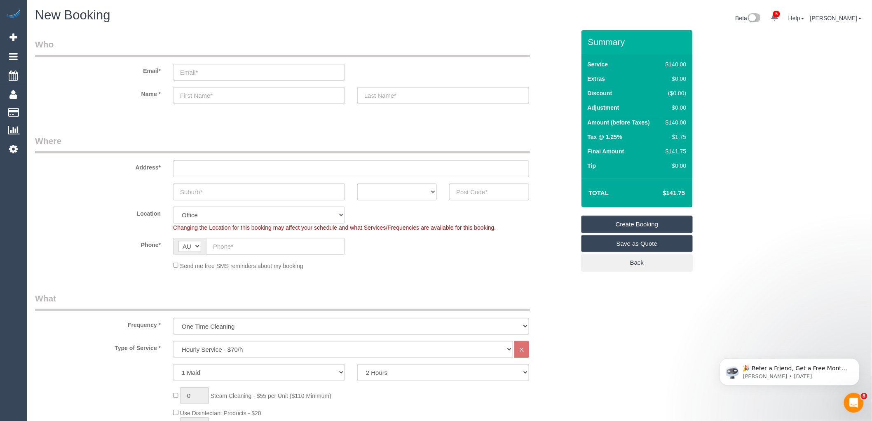
click at [216, 222] on select "Office City East (North) East (South) Inner East Inner North (East) Inner North…" at bounding box center [259, 215] width 172 height 17
select select "55"
click at [173, 207] on select "Office City East (North) East (South) Inner East Inner North (East) Inner North…" at bounding box center [259, 215] width 172 height 17
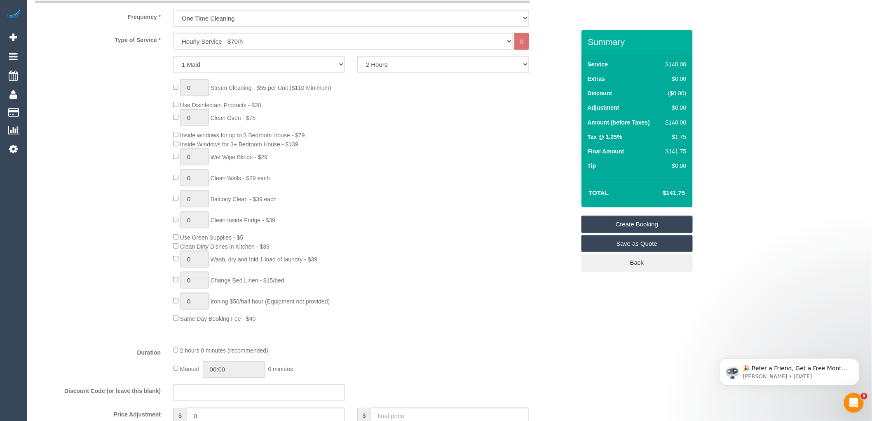
select select "object:4754"
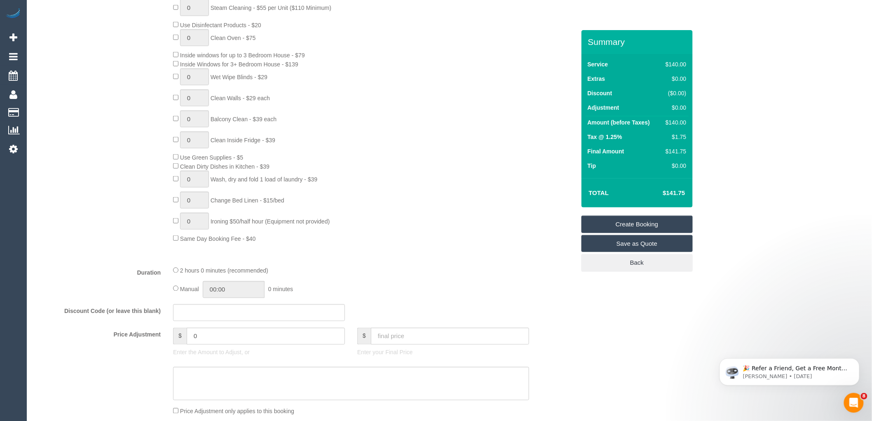
scroll to position [320, 0]
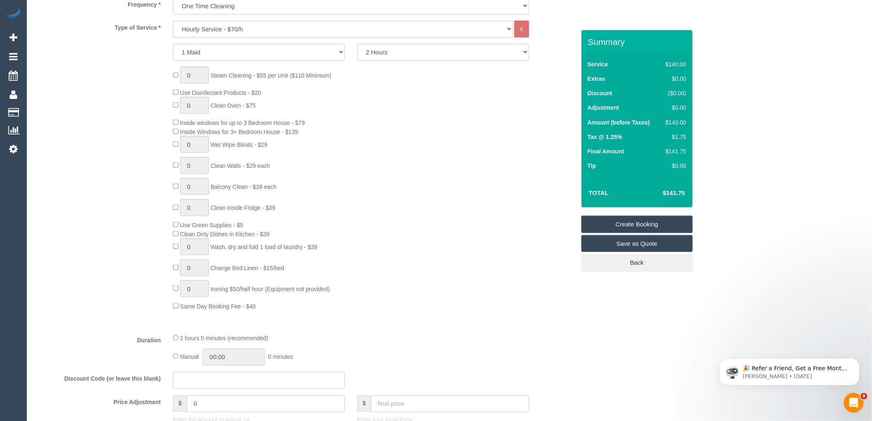
click at [229, 26] on select "Hourly Service - $70/h Hourly Service - $65/h Hourly Service - $60/h Hourly Ser…" at bounding box center [343, 29] width 340 height 17
select select "211"
click at [173, 21] on select "Hourly Service - $70/h Hourly Service - $65/h Hourly Service - $60/h Hourly Ser…" at bounding box center [343, 29] width 340 height 17
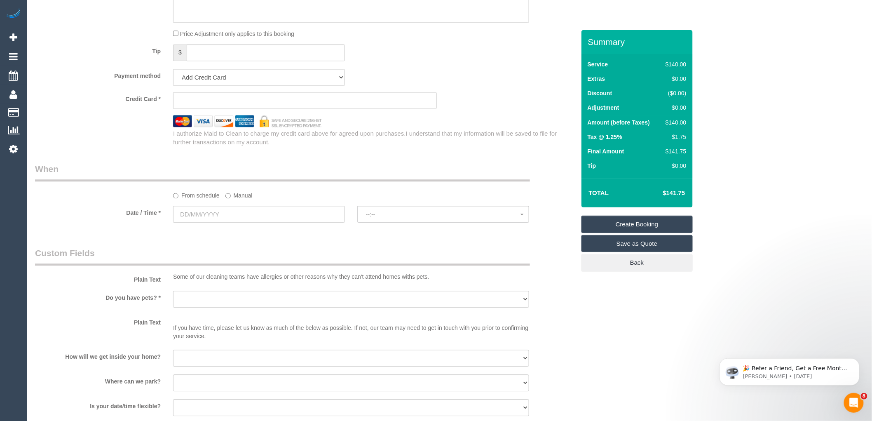
scroll to position [870, 0]
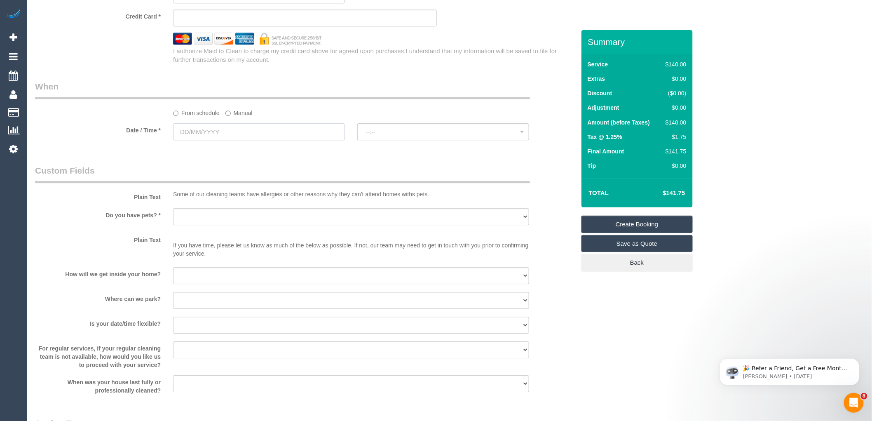
click at [203, 140] on input "text" at bounding box center [259, 131] width 172 height 17
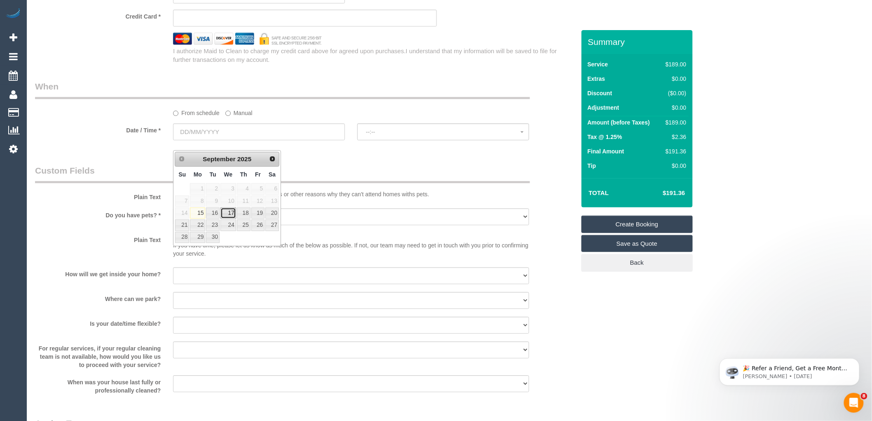
click at [230, 215] on link "17" at bounding box center [229, 212] width 16 height 11
type input "17/09/2025"
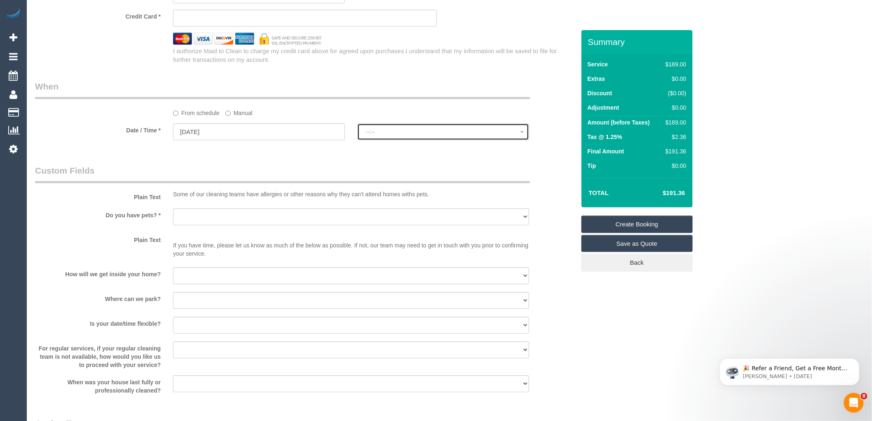
click at [428, 140] on button "--:--" at bounding box center [443, 131] width 172 height 17
select select "spot22"
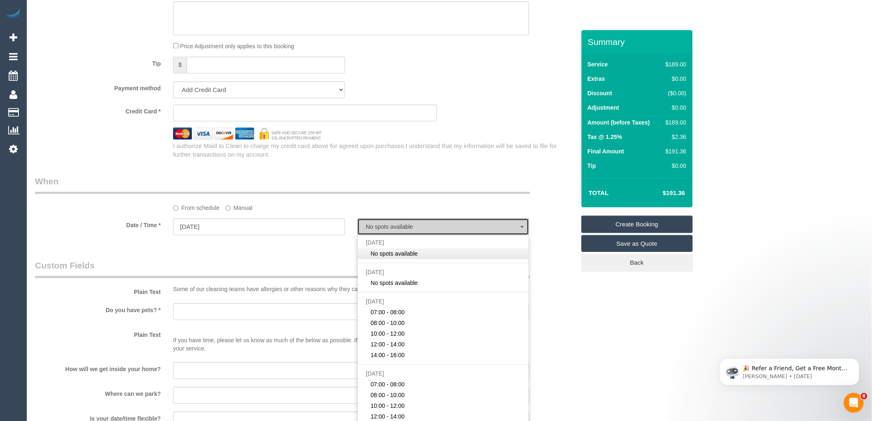
scroll to position [778, 0]
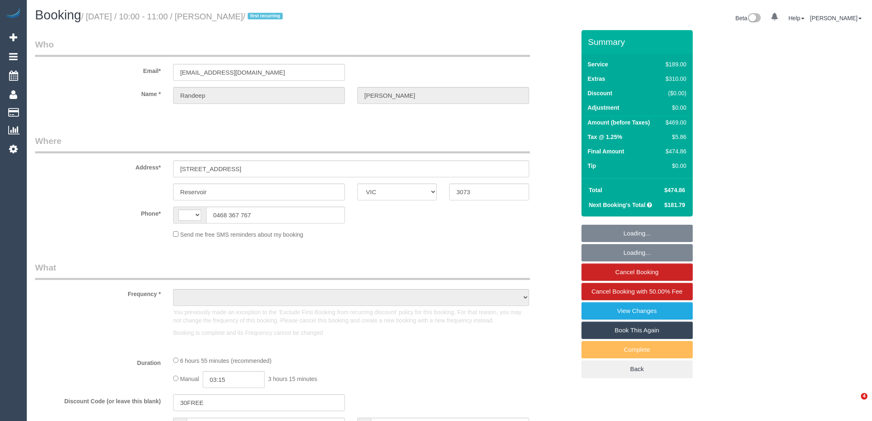
select select "VIC"
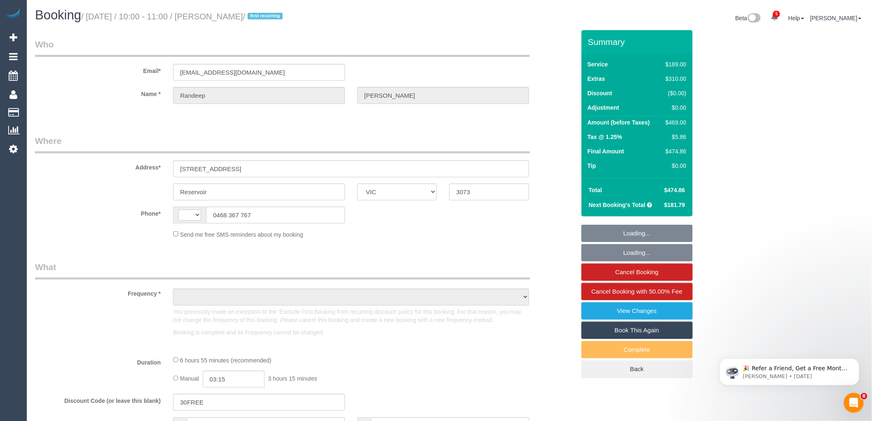
select select "string:AU"
select select "object:636"
select select "string:stripe-pm_1R0yS72GScqysDRVHi2NzX7q"
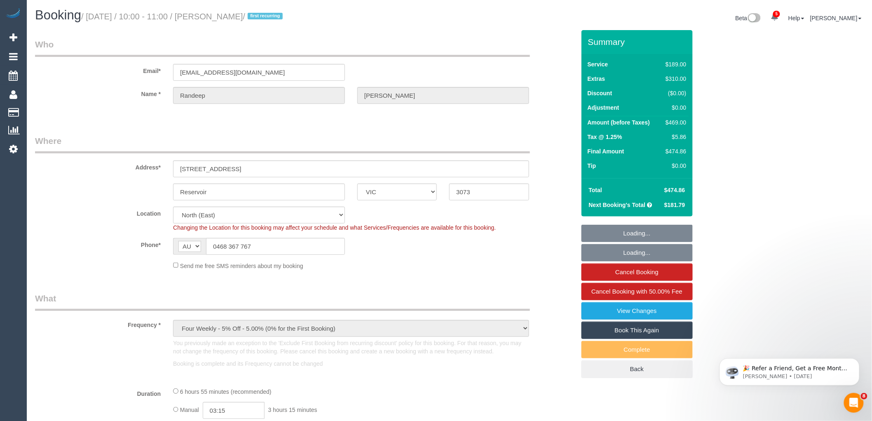
select select "number:27"
select select "number:14"
select select "number:19"
select select "number:23"
select select "number:35"
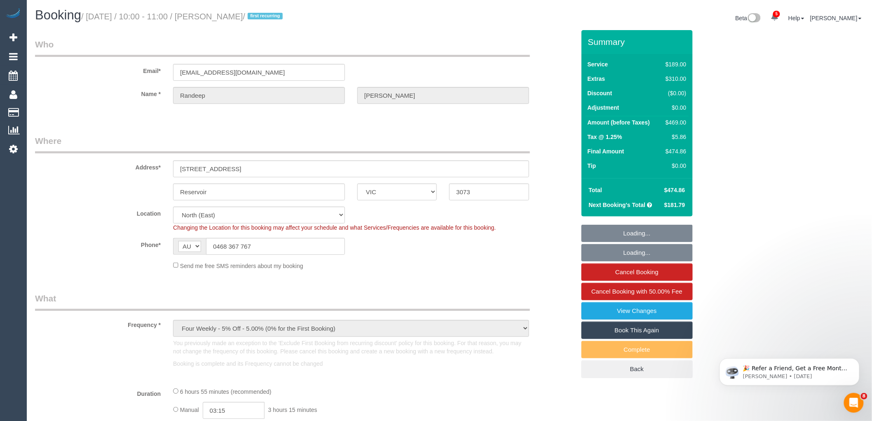
select select "number:26"
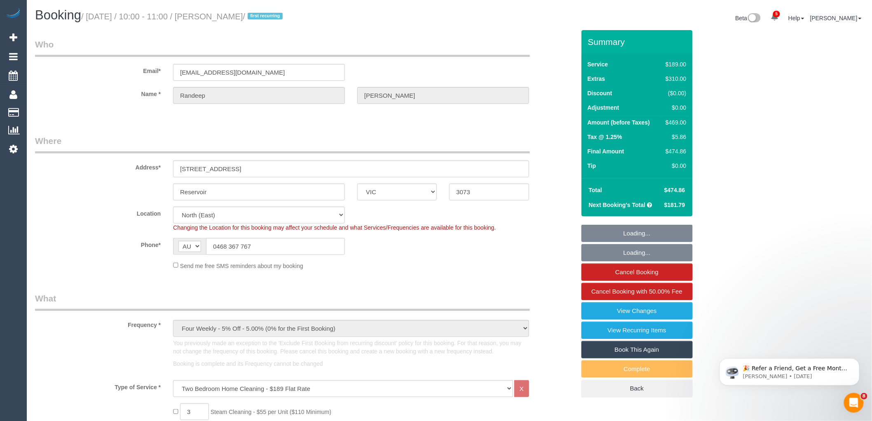
select select "object:1556"
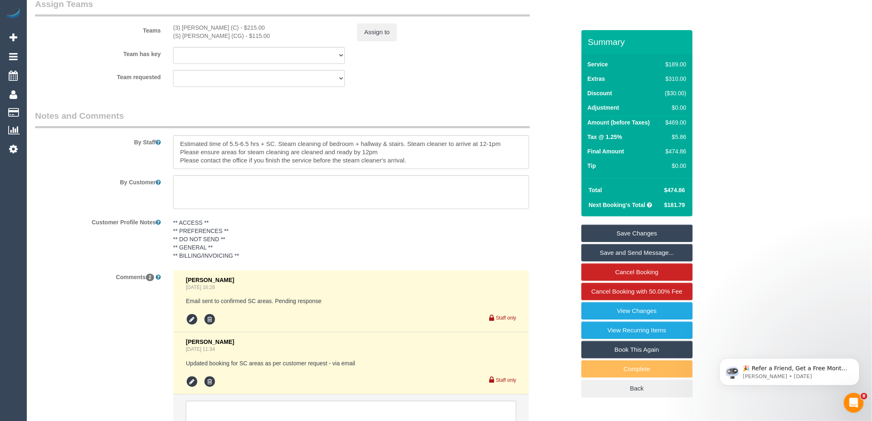
scroll to position [1282, 0]
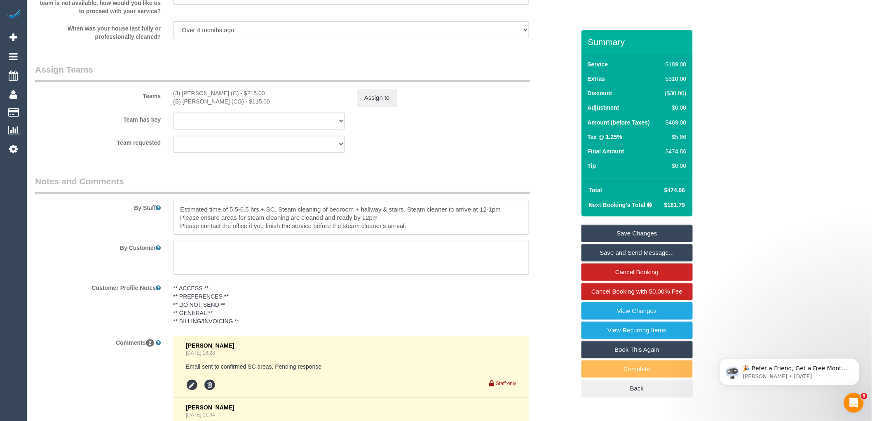
drag, startPoint x: 406, startPoint y: 218, endPoint x: 279, endPoint y: 220, distance: 127.8
click at [279, 220] on textarea at bounding box center [351, 218] width 356 height 34
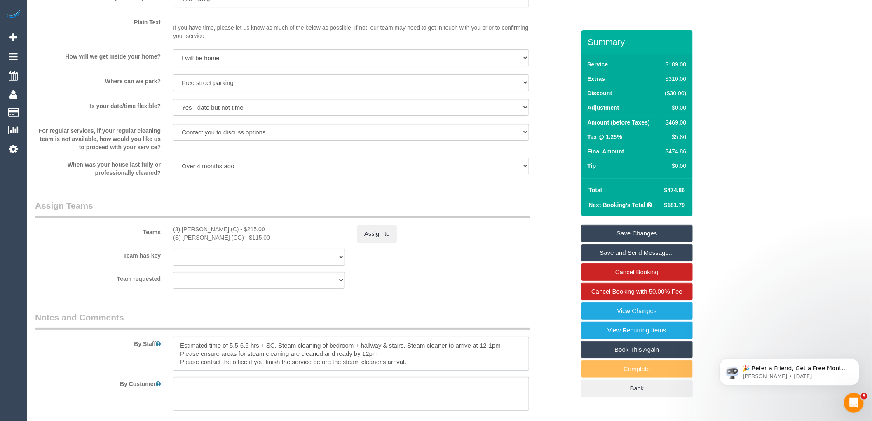
scroll to position [1374, 0]
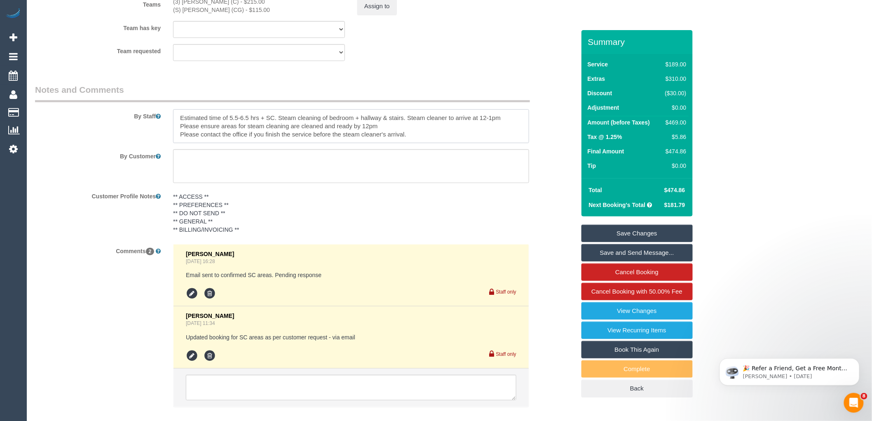
click at [409, 139] on textarea at bounding box center [351, 126] width 356 height 34
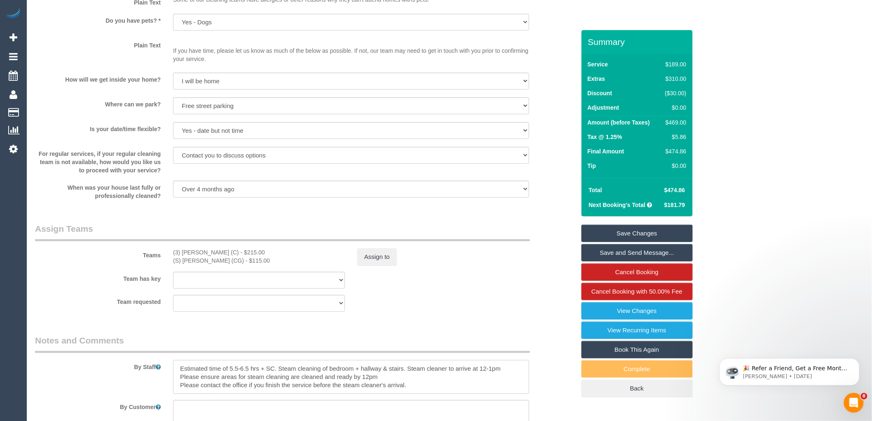
scroll to position [1145, 0]
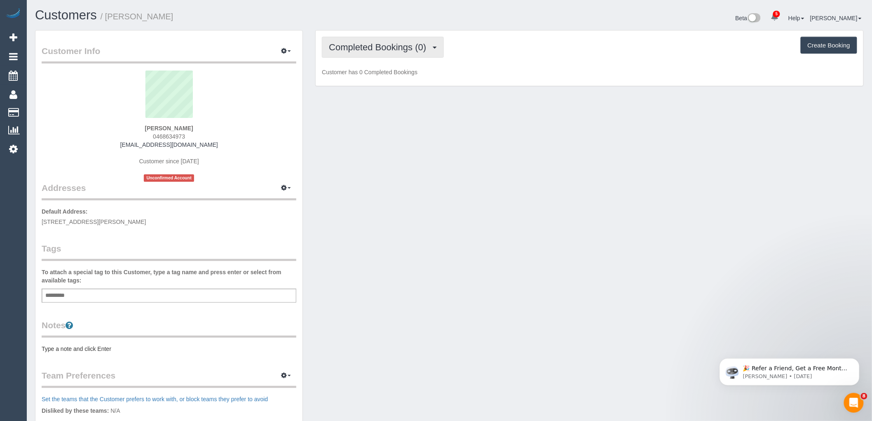
click at [410, 47] on span "Completed Bookings (0)" at bounding box center [379, 47] width 101 height 10
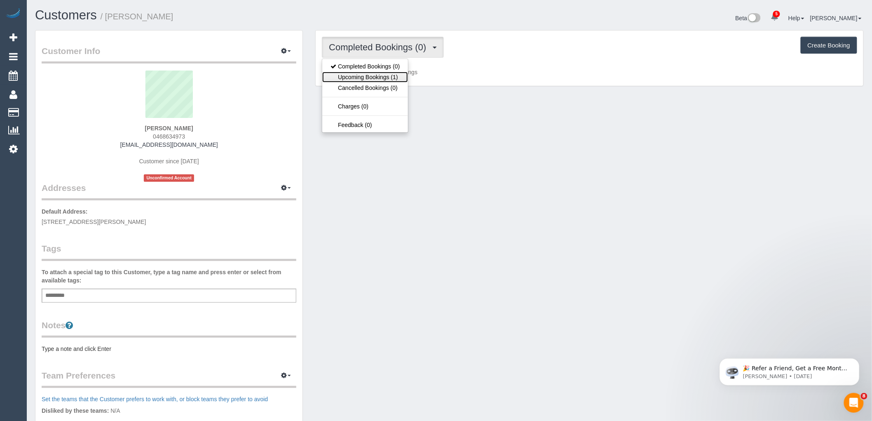
click at [398, 72] on link "Upcoming Bookings (1)" at bounding box center [365, 77] width 86 height 11
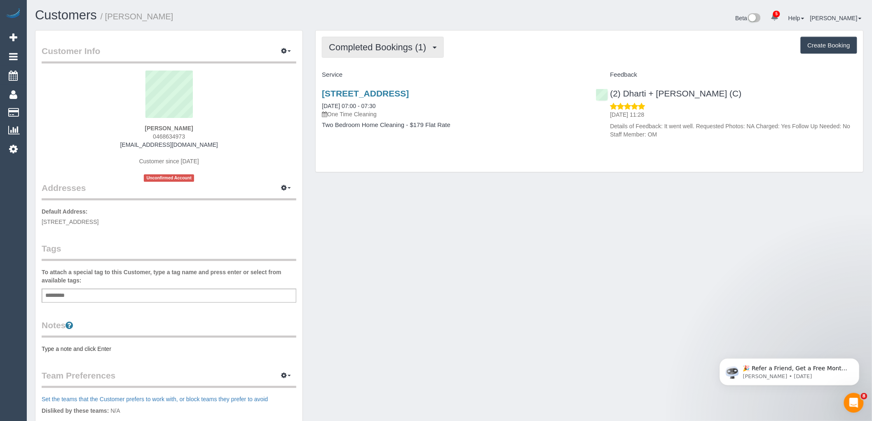
click at [369, 43] on span "Completed Bookings (1)" at bounding box center [379, 47] width 101 height 10
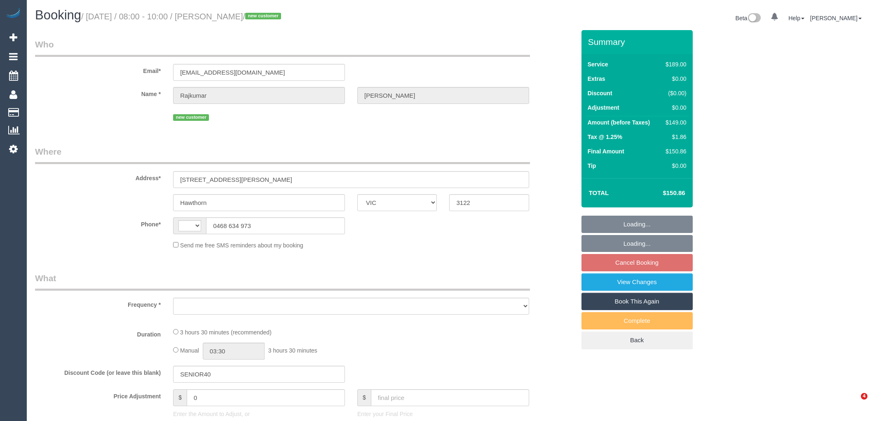
select select "VIC"
select select "string:AU"
select select "object:582"
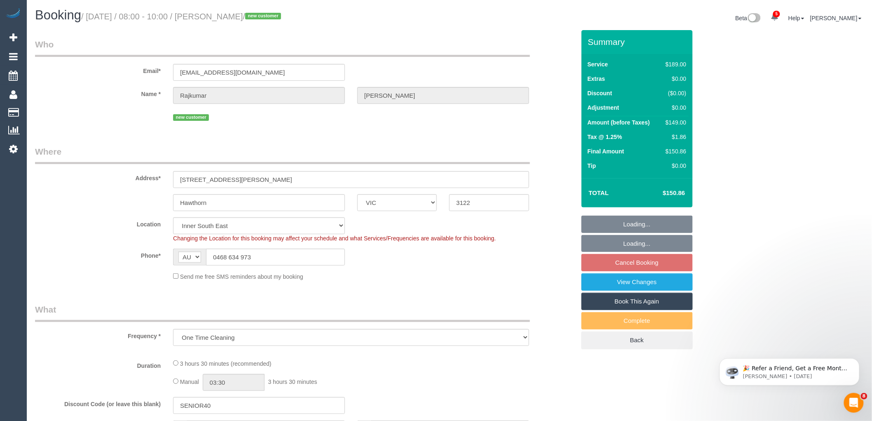
select select "string:stripe-pm_1S6qbw2GScqysDRVM4chUf2Y"
select select "number:28"
select select "number:14"
select select "number:19"
select select "number:23"
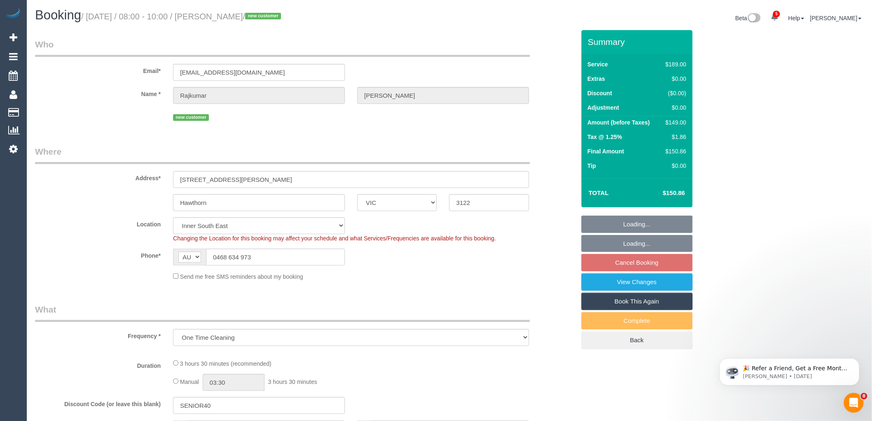
select select "number:12"
select select "object:1424"
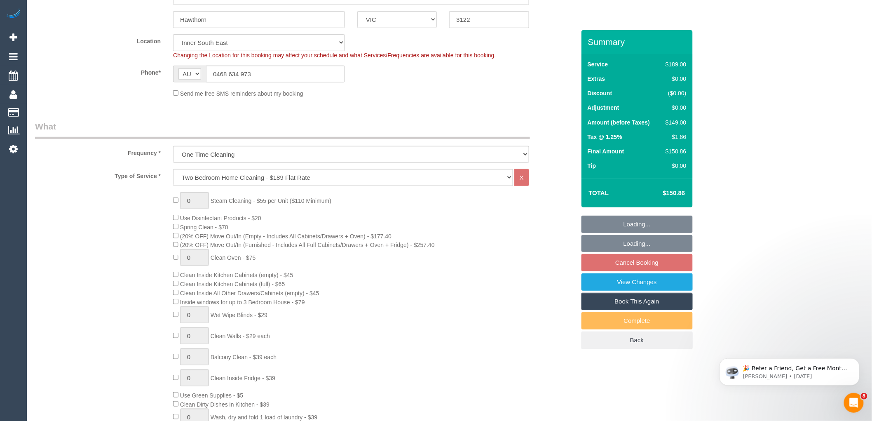
select select "spot1"
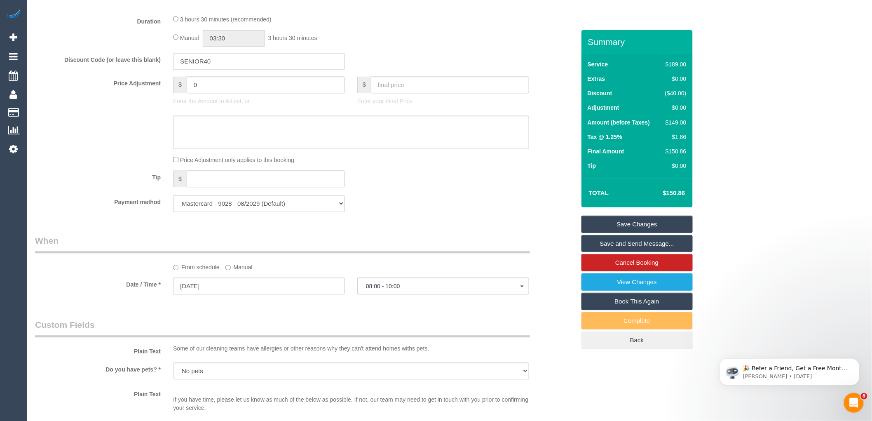
scroll to position [824, 0]
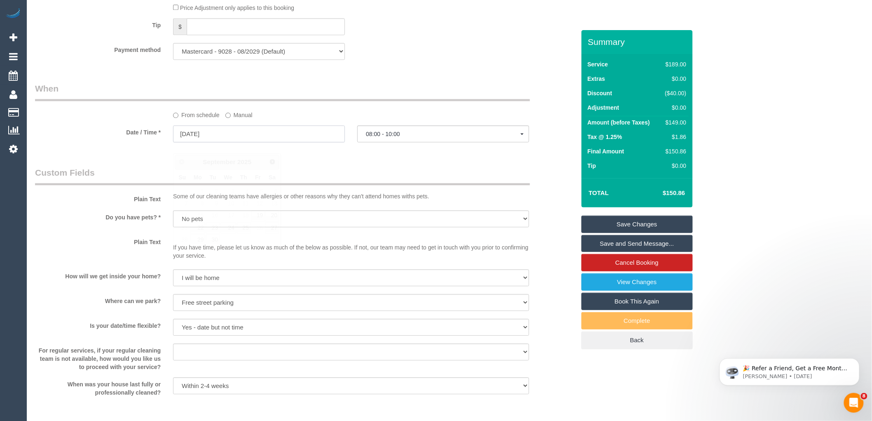
click at [258, 140] on input "[DATE]" at bounding box center [259, 133] width 172 height 17
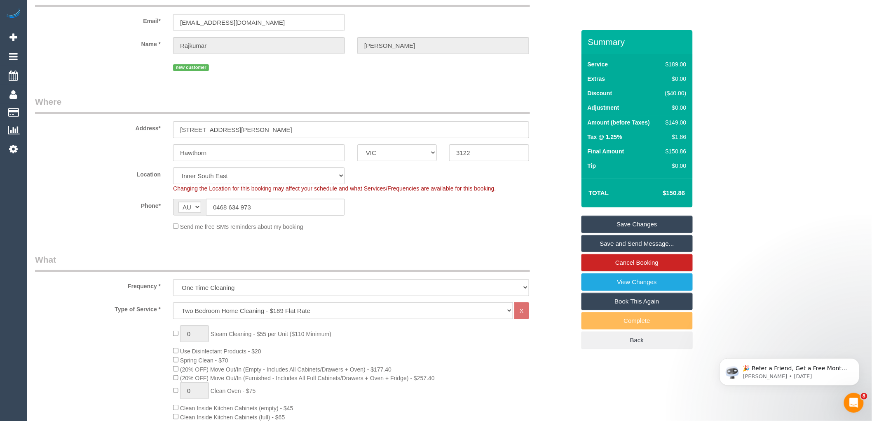
scroll to position [0, 0]
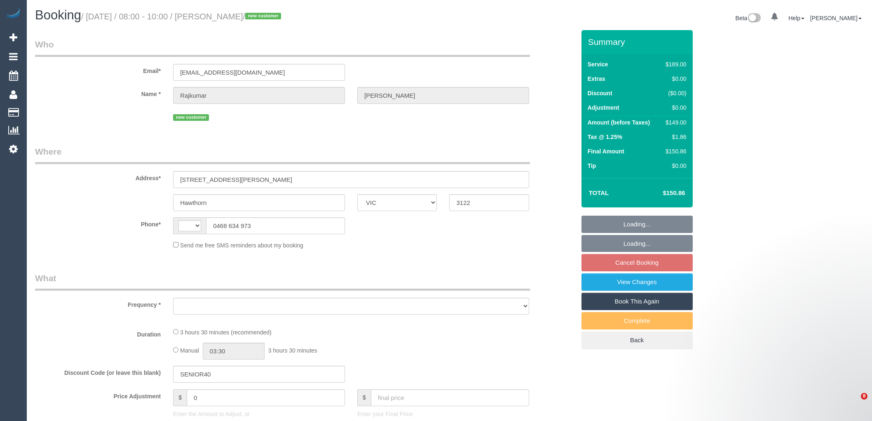
select select "VIC"
select select "string:AU"
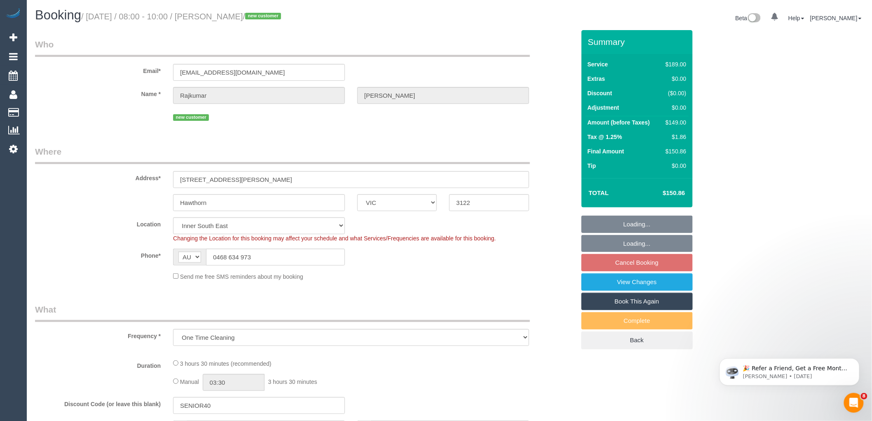
select select "object:589"
select select "string:stripe-pm_1S6qbw2GScqysDRVM4chUf2Y"
select select "spot1"
select select "number:28"
select select "number:14"
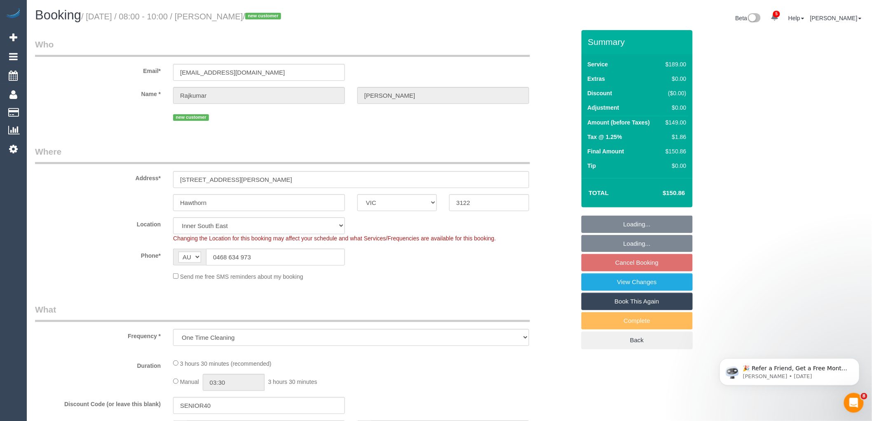
select select "number:19"
select select "number:23"
select select "number:12"
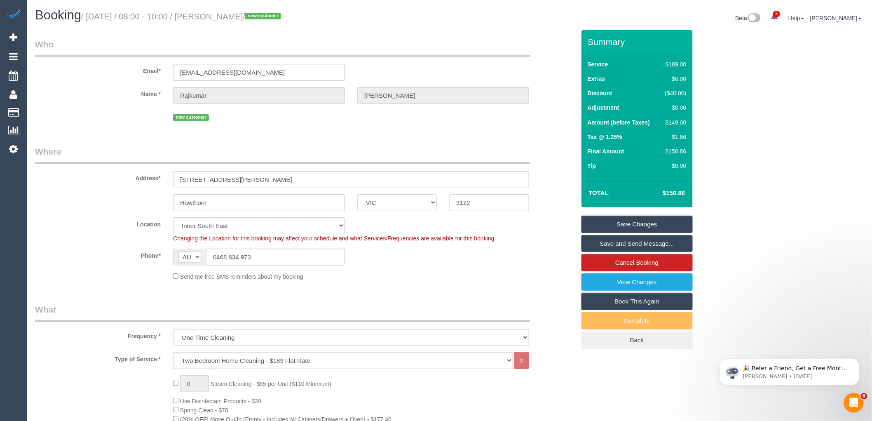
drag, startPoint x: 302, startPoint y: 16, endPoint x: 228, endPoint y: 17, distance: 73.8
click at [228, 17] on small "/ [DATE] / 08:00 - 10:00 / [PERSON_NAME] / new customer" at bounding box center [182, 16] width 202 height 9
copy small "[PERSON_NAME]"
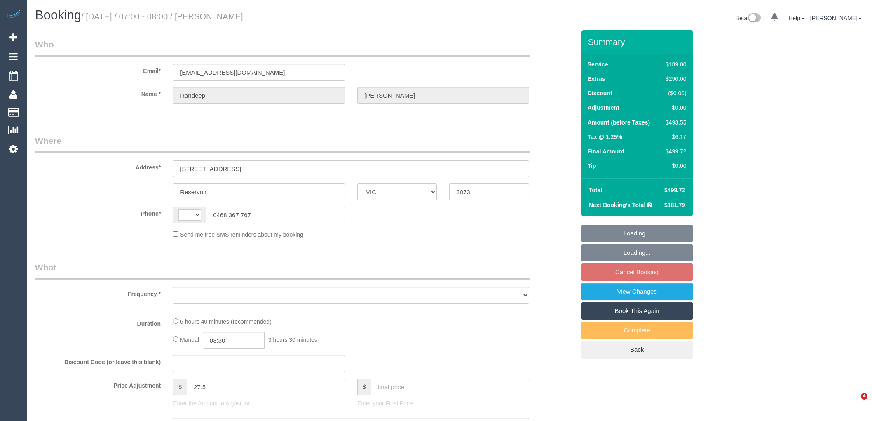
select select "VIC"
select select "string:AU"
select select "object:370"
select select "string:stripe-pm_1R0yS72GScqysDRVHi2NzX7q"
select select "number:27"
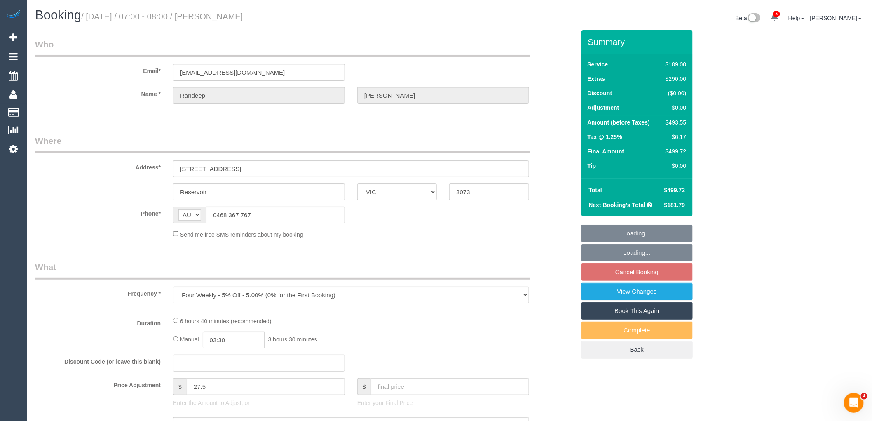
select select "number:14"
select select "number:19"
select select "number:23"
select select "number:35"
select select "number:26"
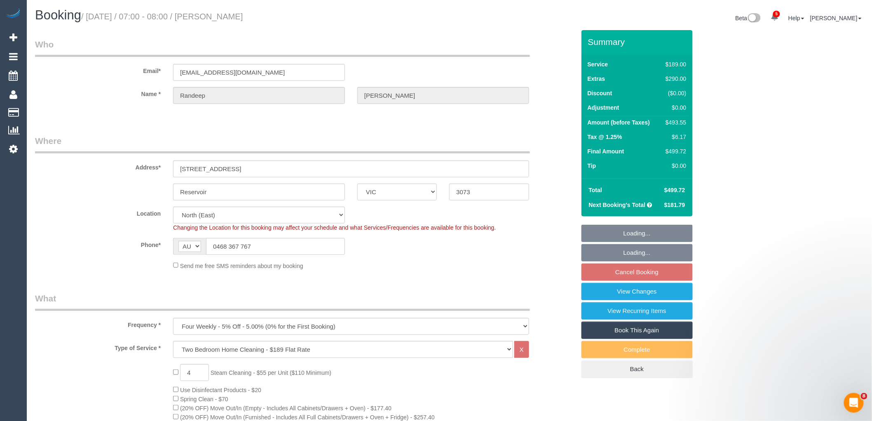
select select "object:1516"
select select "spot1"
click at [521, 237] on sui-booking-location "Location Office City East (North) East (South) Inner East Inner North (East) In…" at bounding box center [305, 238] width 540 height 63
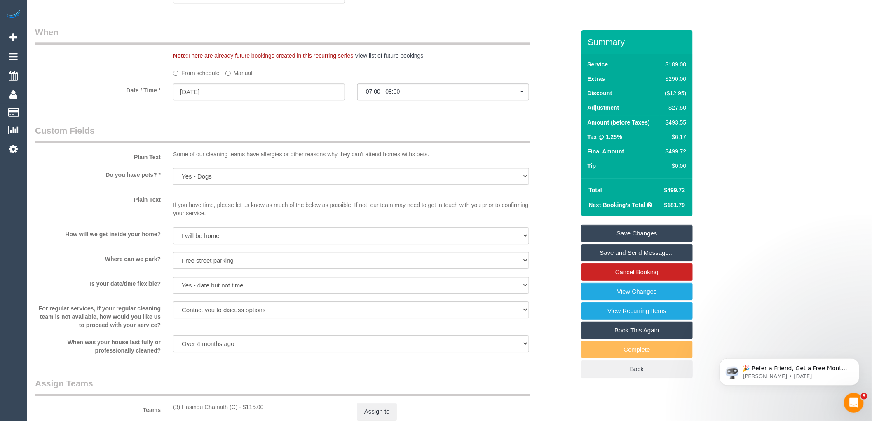
scroll to position [1328, 0]
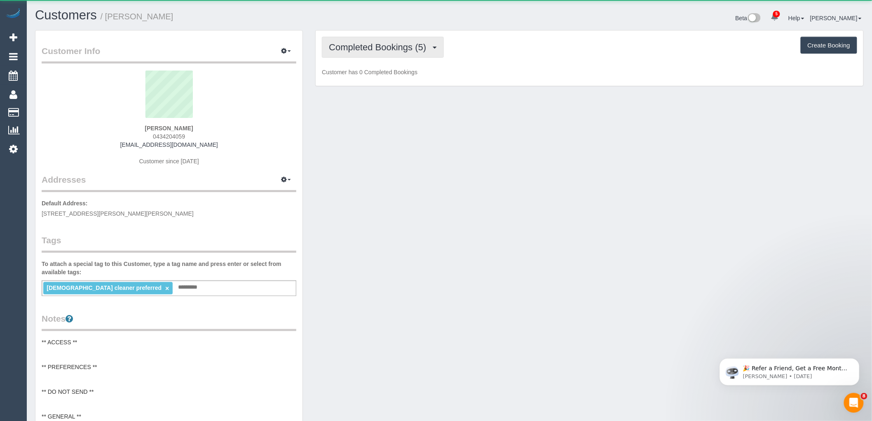
click at [407, 52] on span "Completed Bookings (5)" at bounding box center [379, 47] width 101 height 10
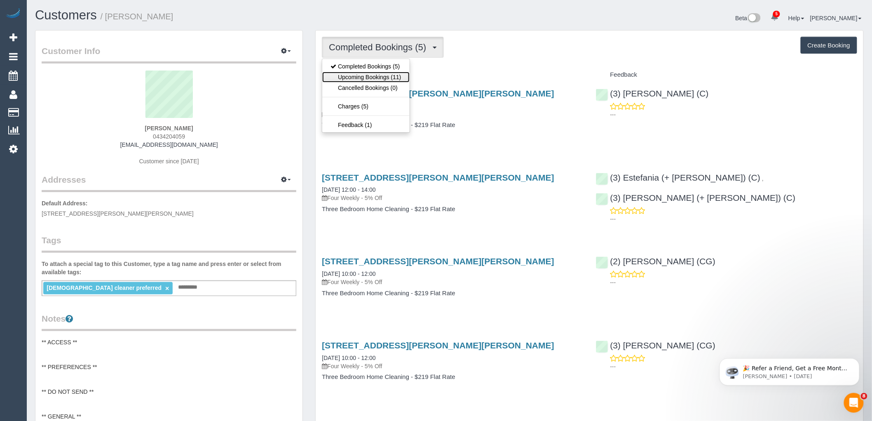
click at [396, 80] on link "Upcoming Bookings (11)" at bounding box center [365, 77] width 87 height 11
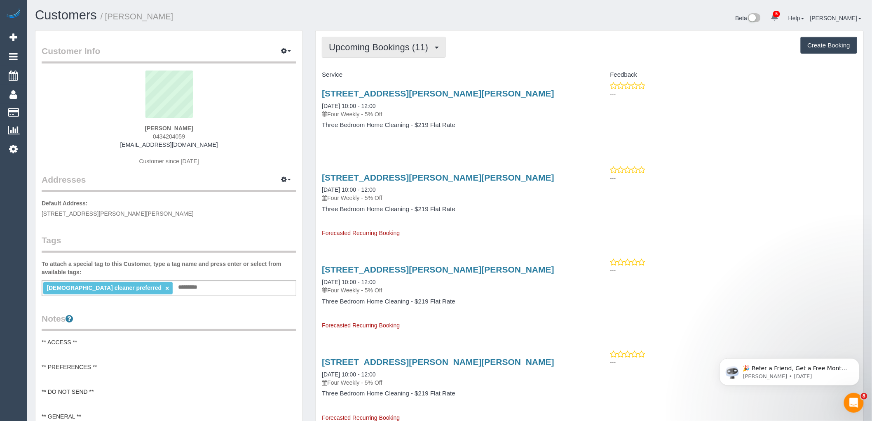
click at [398, 58] on button "Upcoming Bookings (11)" at bounding box center [384, 47] width 124 height 21
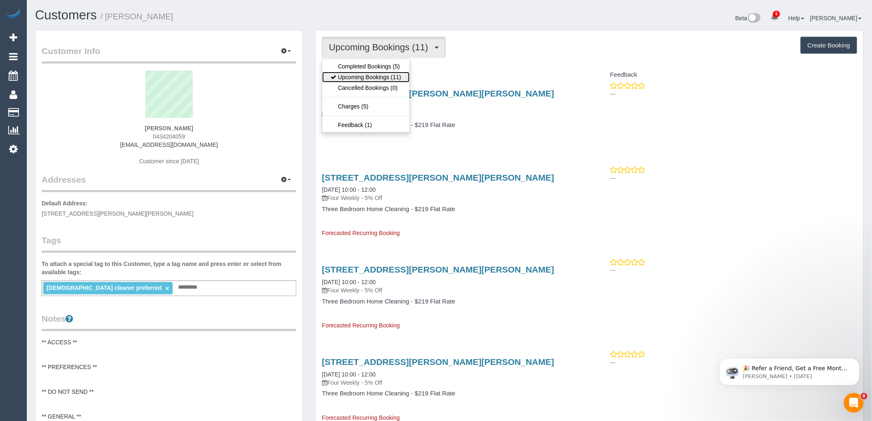
click at [399, 79] on link "Upcoming Bookings (11)" at bounding box center [365, 77] width 87 height 11
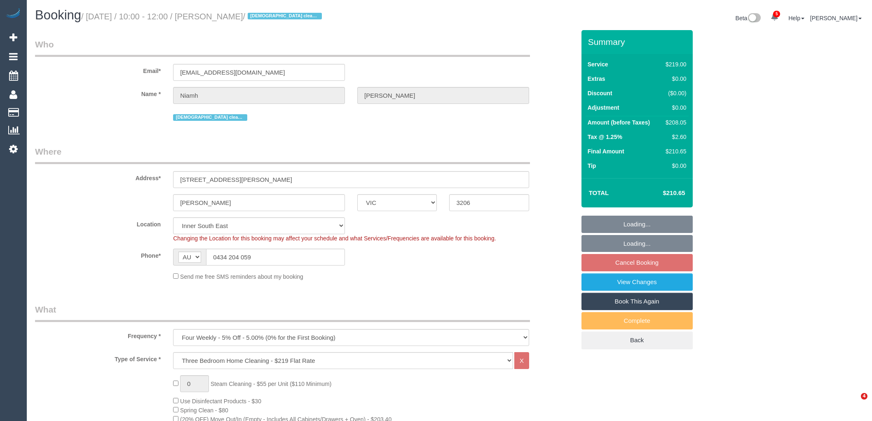
select select "VIC"
select select "number:28"
select select "number:14"
select select "number:19"
select select "number:25"
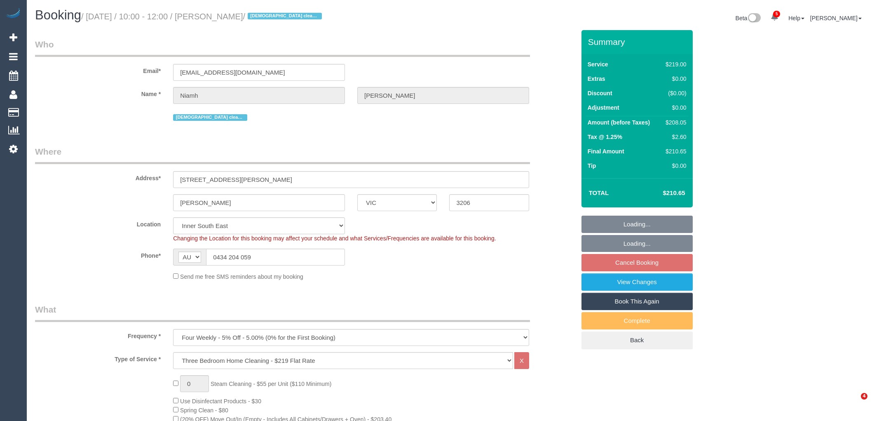
select select "number:34"
select select "number:13"
select select "spot3"
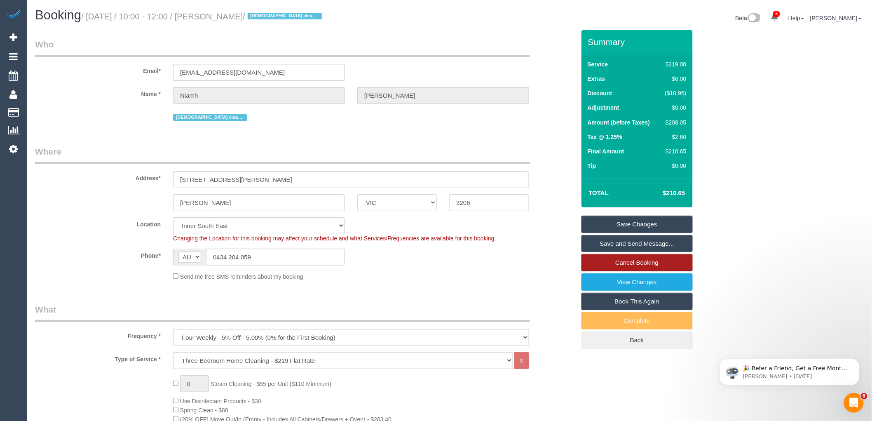
click at [645, 265] on link "Cancel Booking" at bounding box center [637, 262] width 111 height 17
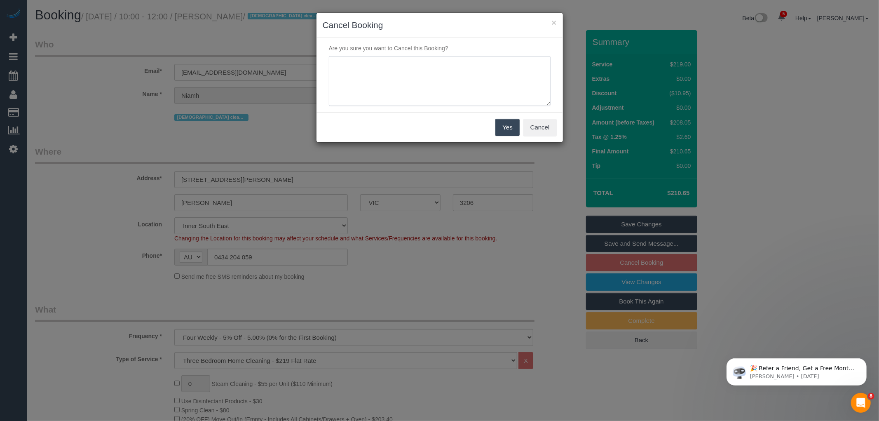
click at [366, 83] on textarea at bounding box center [440, 81] width 222 height 50
click at [380, 83] on textarea at bounding box center [440, 81] width 222 height 50
type textarea "Service not needed this month via email VC"
click at [507, 126] on button "Yes" at bounding box center [507, 127] width 24 height 17
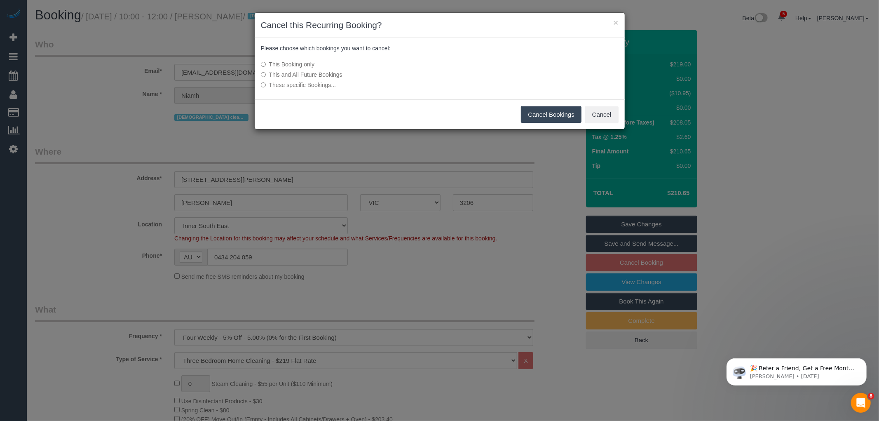
click at [541, 115] on button "Cancel Bookings" at bounding box center [551, 114] width 61 height 17
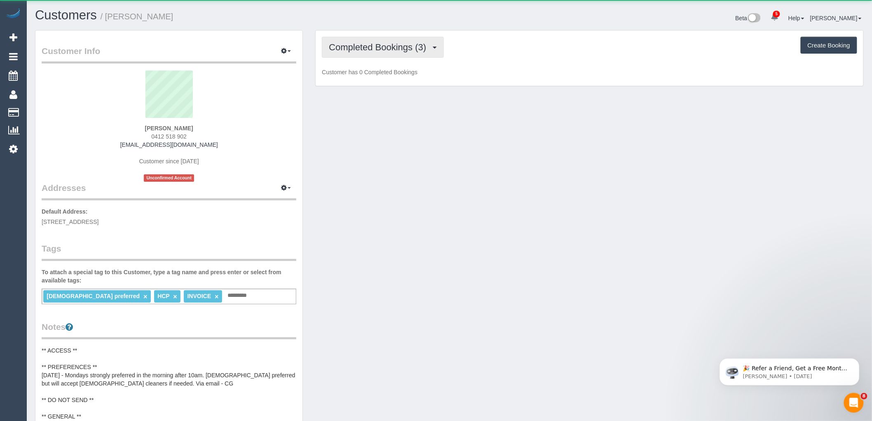
click at [398, 48] on span "Completed Bookings (3)" at bounding box center [379, 47] width 101 height 10
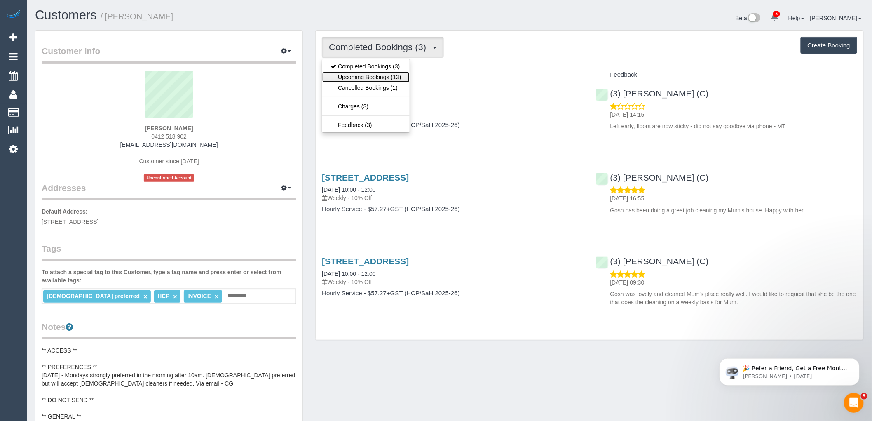
click at [396, 79] on link "Upcoming Bookings (13)" at bounding box center [365, 77] width 87 height 11
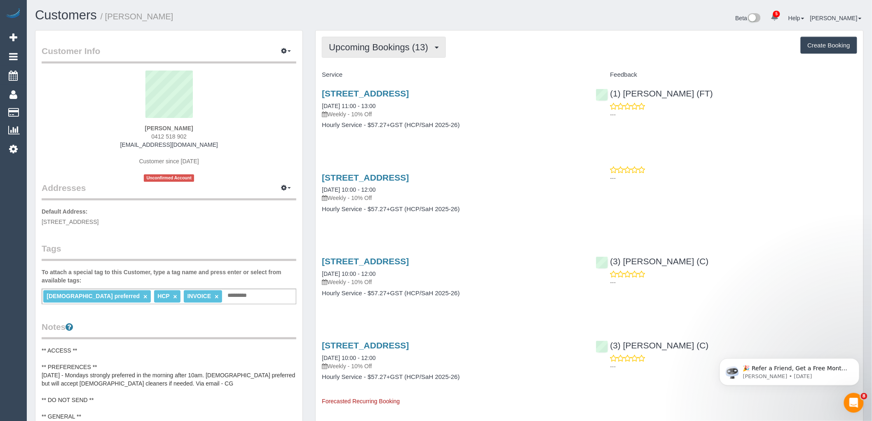
click at [372, 53] on button "Upcoming Bookings (13)" at bounding box center [384, 47] width 124 height 21
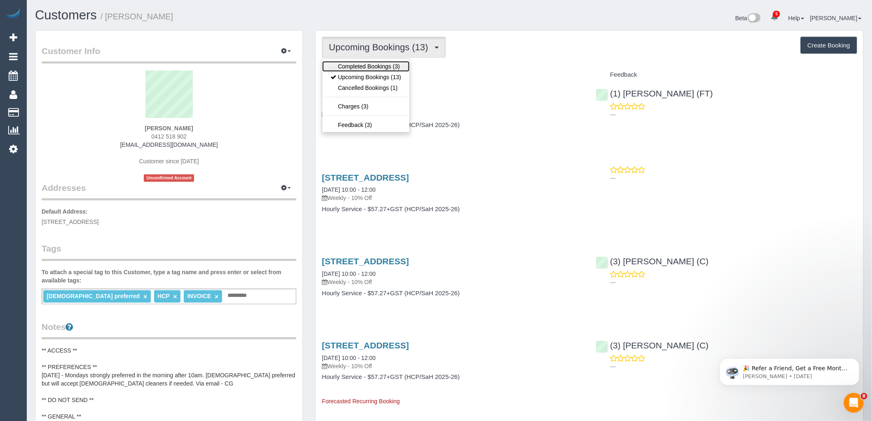
click at [373, 69] on link "Completed Bookings (3)" at bounding box center [365, 66] width 87 height 11
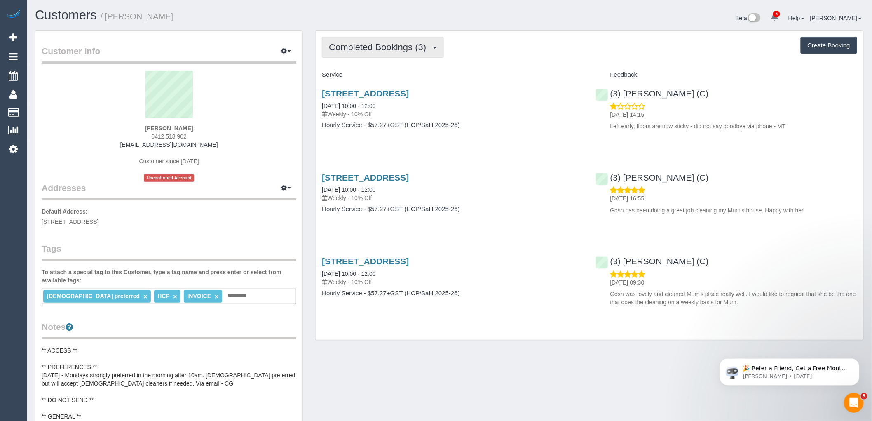
click at [390, 43] on span "Completed Bookings (3)" at bounding box center [379, 47] width 101 height 10
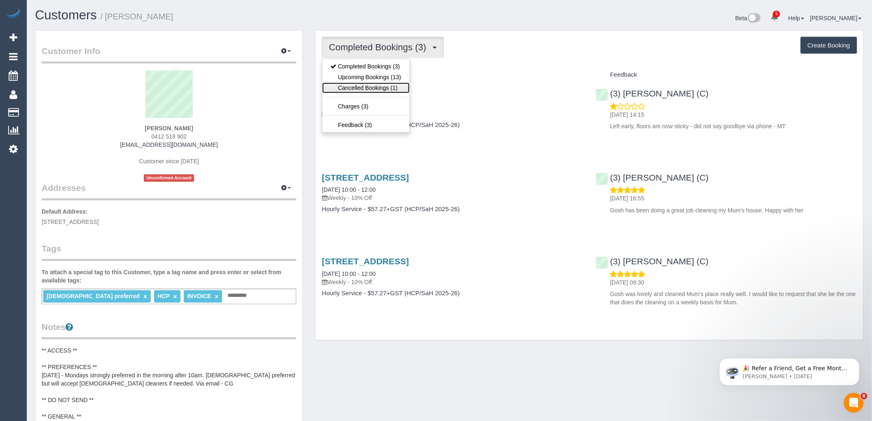
click at [391, 87] on link "Cancelled Bookings (1)" at bounding box center [365, 87] width 87 height 11
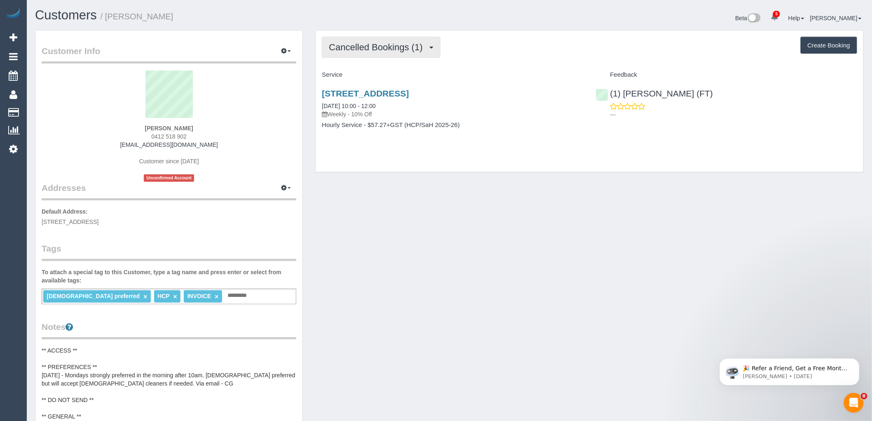
click at [399, 48] on span "Cancelled Bookings (1)" at bounding box center [378, 47] width 98 height 10
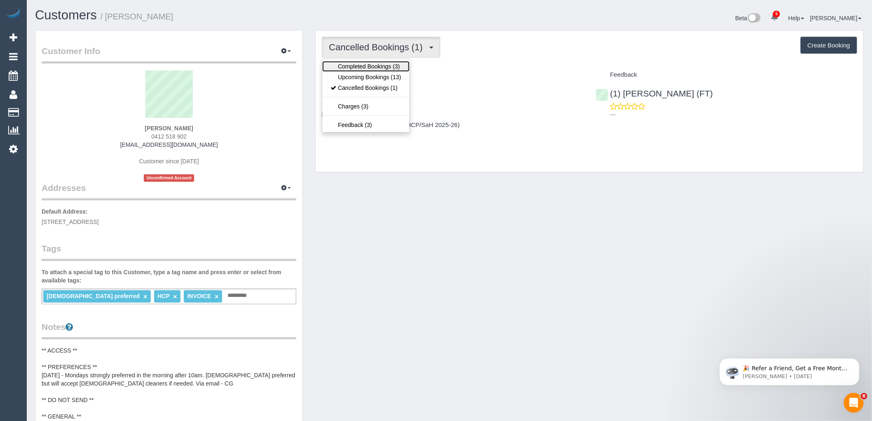
click at [383, 63] on link "Completed Bookings (3)" at bounding box center [365, 66] width 87 height 11
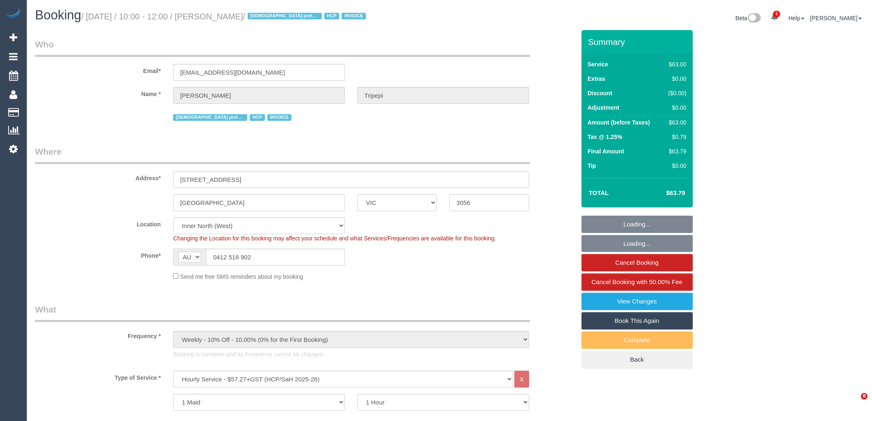
select select "VIC"
select select "number:28"
select select "number:14"
select select "number:19"
select select "number:25"
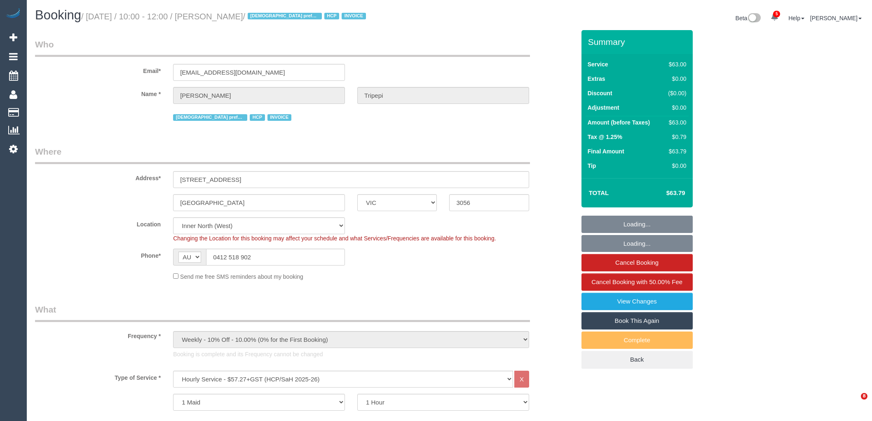
select select "number:34"
select select "number:26"
